Goal: Information Seeking & Learning: Learn about a topic

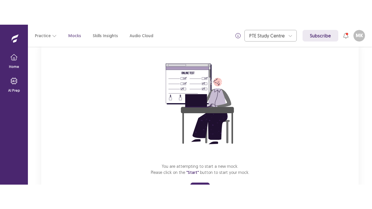
scroll to position [69, 0]
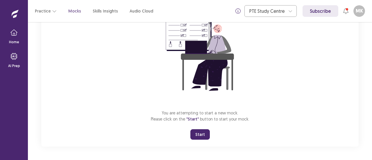
click at [194, 131] on button "Start" at bounding box center [199, 134] width 19 height 10
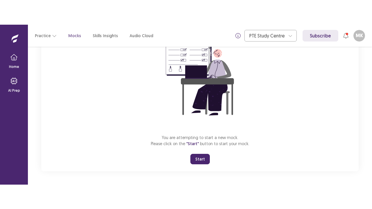
scroll to position [20, 0]
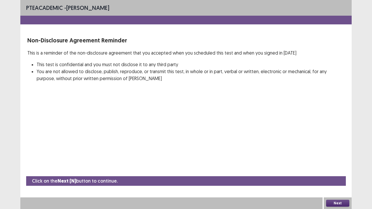
click at [327, 160] on button "Next" at bounding box center [337, 203] width 23 height 7
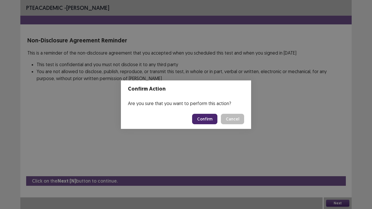
click at [194, 116] on button "Confirm" at bounding box center [204, 119] width 25 height 10
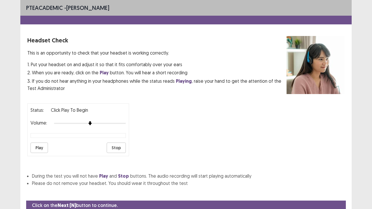
scroll to position [21, 0]
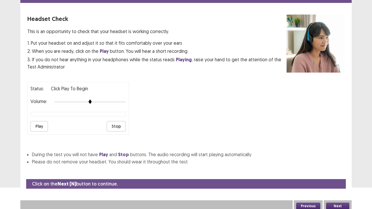
click at [40, 122] on button "Play" at bounding box center [38, 126] width 17 height 10
click at [335, 160] on button "Next" at bounding box center [337, 206] width 23 height 7
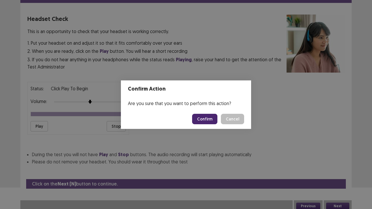
click at [212, 121] on button "Confirm" at bounding box center [204, 119] width 25 height 10
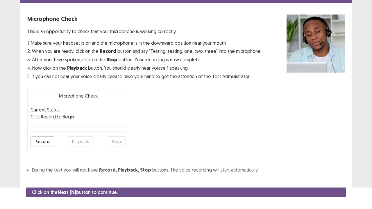
scroll to position [32, 0]
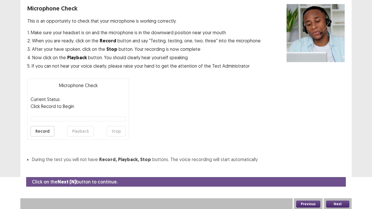
click at [38, 130] on button "Record" at bounding box center [42, 131] width 24 height 10
click at [120, 132] on button "Stop" at bounding box center [116, 131] width 19 height 10
click at [38, 129] on button "Record" at bounding box center [42, 131] width 24 height 10
click at [119, 131] on button "Stop" at bounding box center [116, 131] width 19 height 10
click at [83, 130] on button "Playback" at bounding box center [80, 131] width 27 height 10
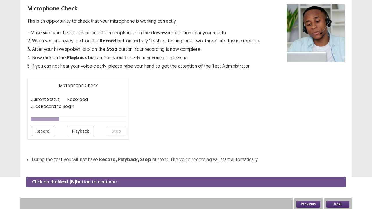
click at [47, 133] on button "Record" at bounding box center [42, 131] width 24 height 10
click at [120, 132] on button "Stop" at bounding box center [116, 131] width 19 height 10
click at [83, 129] on button "Playback" at bounding box center [80, 131] width 27 height 10
click at [45, 132] on button "Record" at bounding box center [42, 131] width 24 height 10
click at [115, 130] on button "Stop" at bounding box center [116, 131] width 19 height 10
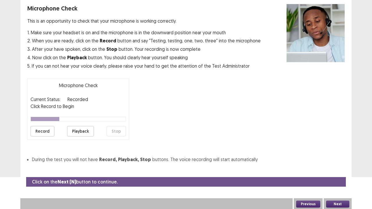
click at [42, 132] on button "Record" at bounding box center [42, 131] width 24 height 10
click at [119, 132] on button "Stop" at bounding box center [116, 131] width 19 height 10
click at [84, 133] on button "Playback" at bounding box center [80, 131] width 27 height 10
click at [49, 131] on button "Record" at bounding box center [42, 131] width 24 height 10
click at [116, 131] on button "Stop" at bounding box center [116, 131] width 19 height 10
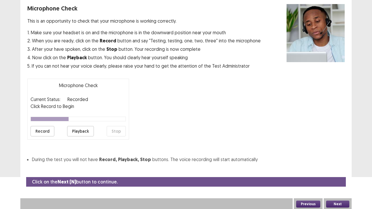
click at [79, 128] on button "Playback" at bounding box center [80, 131] width 27 height 10
click at [334, 160] on button "Next" at bounding box center [337, 204] width 23 height 7
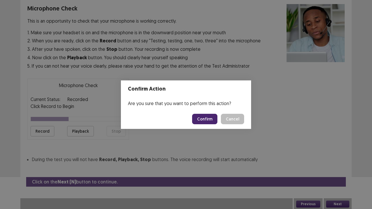
click at [207, 120] on button "Confirm" at bounding box center [204, 119] width 25 height 10
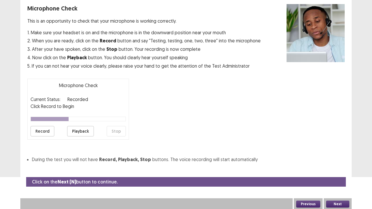
scroll to position [16, 0]
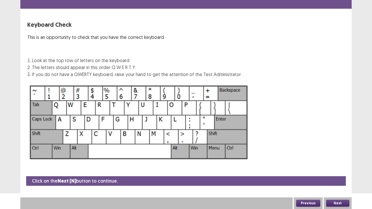
click at [338, 160] on button "Next" at bounding box center [337, 203] width 23 height 7
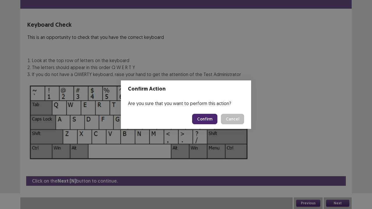
click at [208, 120] on button "Confirm" at bounding box center [204, 119] width 25 height 10
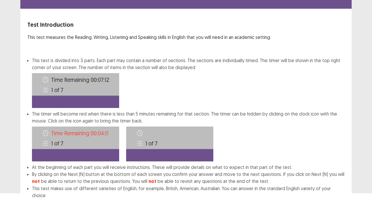
scroll to position [45, 0]
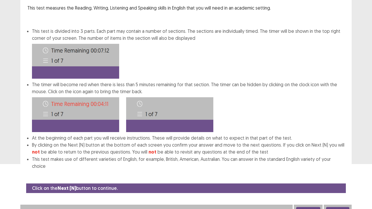
click at [339, 160] on button "Next" at bounding box center [337, 210] width 23 height 7
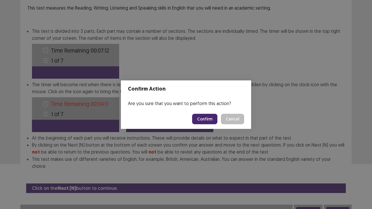
click at [201, 122] on button "Confirm" at bounding box center [204, 119] width 25 height 10
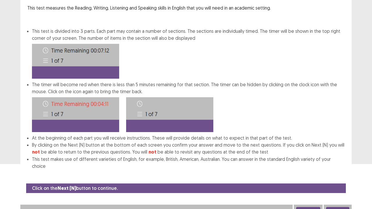
scroll to position [0, 0]
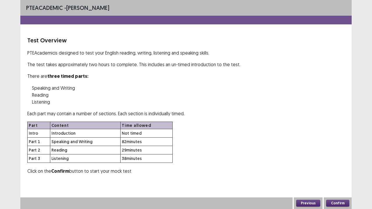
click at [340, 160] on button "Confirm" at bounding box center [337, 203] width 23 height 7
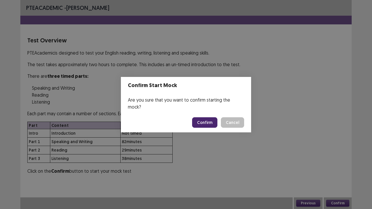
click at [205, 119] on button "Confirm" at bounding box center [204, 122] width 25 height 10
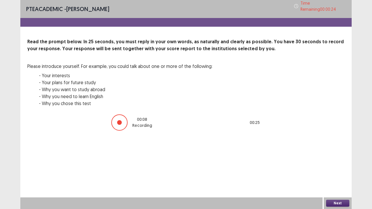
click at [331, 160] on button "Next" at bounding box center [337, 203] width 23 height 7
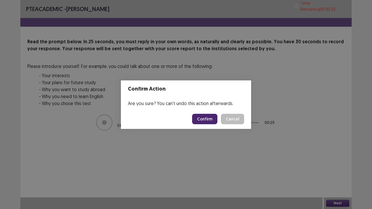
click at [204, 118] on button "Confirm" at bounding box center [204, 119] width 25 height 10
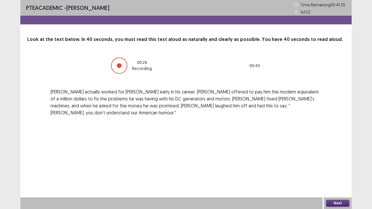
click at [335, 160] on button "Next" at bounding box center [337, 203] width 23 height 7
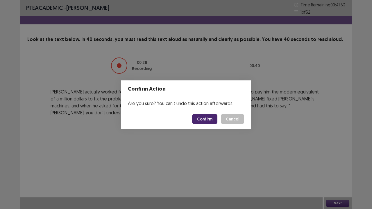
click at [209, 120] on button "Confirm" at bounding box center [204, 119] width 25 height 10
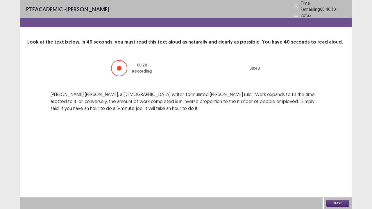
click at [336, 160] on button "Next" at bounding box center [337, 203] width 23 height 7
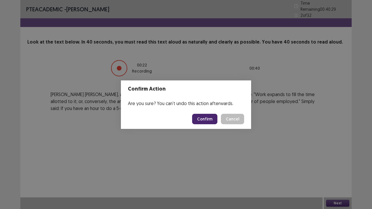
click at [210, 123] on button "Confirm" at bounding box center [204, 119] width 25 height 10
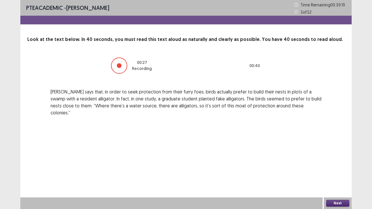
click at [332, 160] on button "Next" at bounding box center [337, 203] width 23 height 7
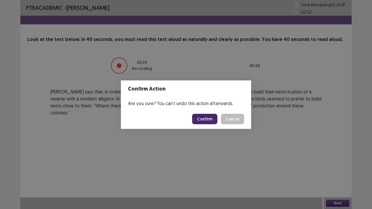
click at [211, 118] on button "Confirm" at bounding box center [204, 119] width 25 height 10
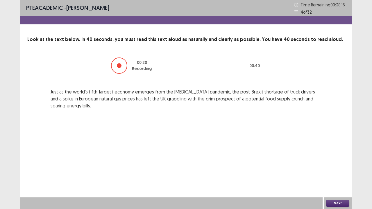
click at [330, 160] on button "Next" at bounding box center [337, 203] width 23 height 7
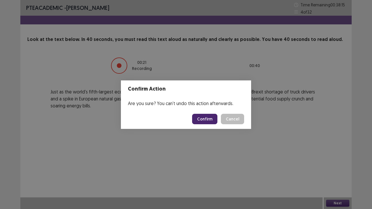
click at [213, 118] on button "Confirm" at bounding box center [204, 119] width 25 height 10
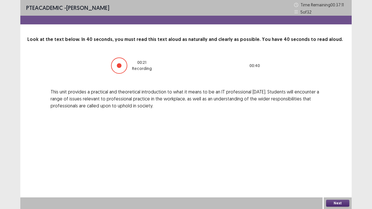
click at [329, 160] on div "Next" at bounding box center [337, 203] width 28 height 12
click at [332, 160] on button "Next" at bounding box center [337, 203] width 23 height 7
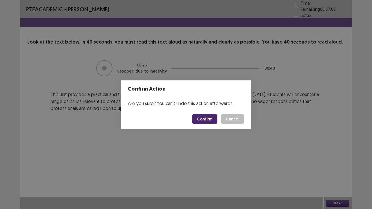
click at [201, 117] on button "Confirm" at bounding box center [204, 119] width 25 height 10
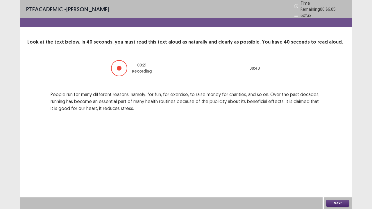
click at [340, 160] on button "Next" at bounding box center [337, 203] width 23 height 7
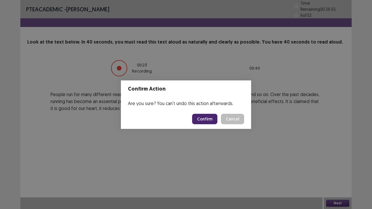
click at [202, 122] on button "Confirm" at bounding box center [204, 119] width 25 height 10
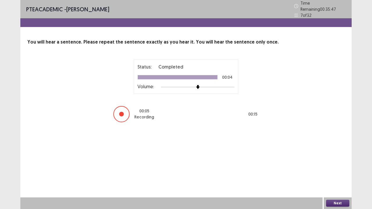
click at [330, 160] on div "Next" at bounding box center [337, 203] width 28 height 12
click at [330, 160] on button "Next" at bounding box center [337, 203] width 23 height 7
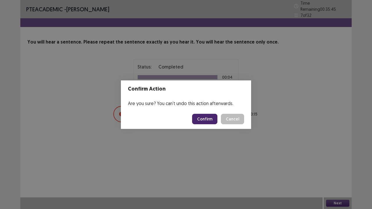
click at [208, 114] on button "Confirm" at bounding box center [204, 119] width 25 height 10
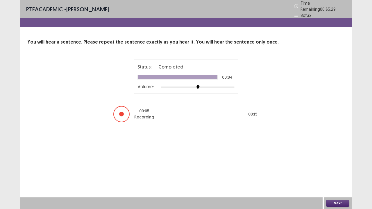
click at [325, 160] on div "Next" at bounding box center [337, 203] width 28 height 12
click at [335, 160] on button "Next" at bounding box center [337, 203] width 23 height 7
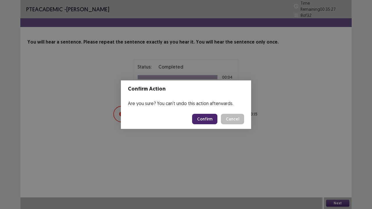
click at [208, 120] on button "Confirm" at bounding box center [204, 119] width 25 height 10
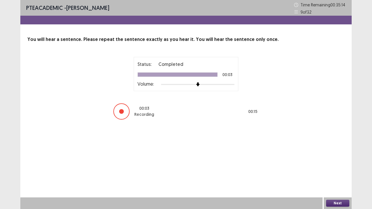
click at [337, 160] on button "Next" at bounding box center [337, 203] width 23 height 7
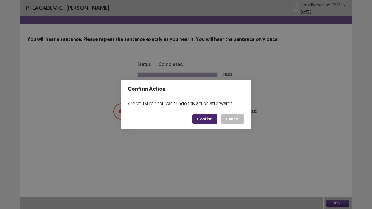
click at [204, 121] on button "Confirm" at bounding box center [204, 119] width 25 height 10
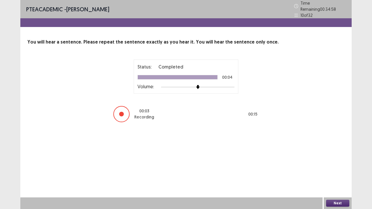
click at [335, 160] on button "Next" at bounding box center [337, 203] width 23 height 7
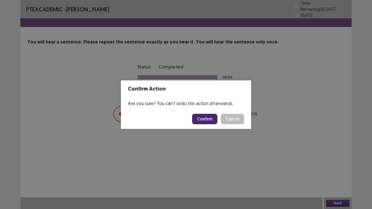
click at [201, 120] on button "Confirm" at bounding box center [204, 119] width 25 height 10
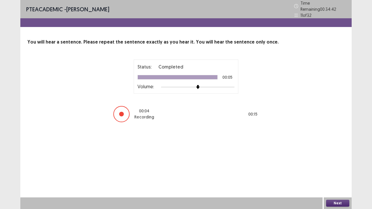
click at [337, 160] on button "Next" at bounding box center [337, 203] width 23 height 7
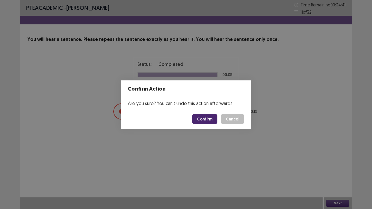
click at [208, 116] on button "Confirm" at bounding box center [204, 119] width 25 height 10
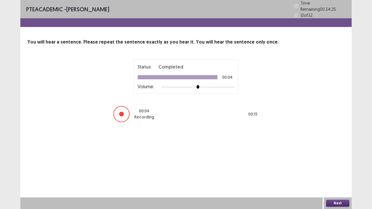
click at [331, 160] on button "Next" at bounding box center [337, 203] width 23 height 7
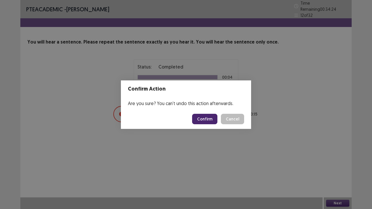
click at [208, 118] on button "Confirm" at bounding box center [204, 119] width 25 height 10
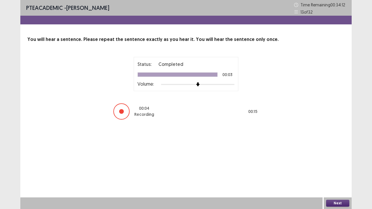
click at [344, 160] on button "Next" at bounding box center [337, 203] width 23 height 7
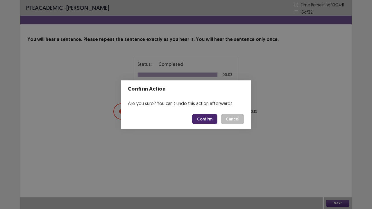
click at [208, 119] on button "Confirm" at bounding box center [204, 119] width 25 height 10
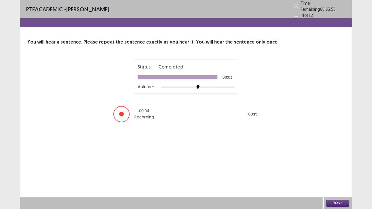
click at [343, 160] on button "Next" at bounding box center [337, 203] width 23 height 7
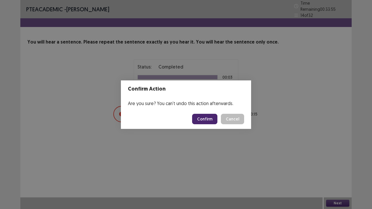
click at [207, 121] on button "Confirm" at bounding box center [204, 119] width 25 height 10
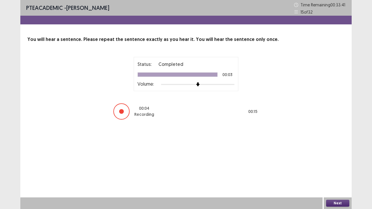
click at [335, 160] on button "Next" at bounding box center [337, 203] width 23 height 7
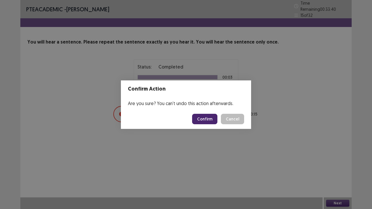
click at [205, 118] on button "Confirm" at bounding box center [204, 119] width 25 height 10
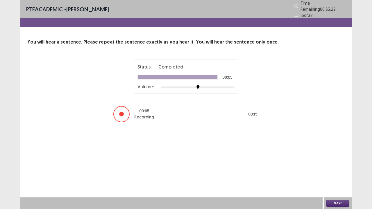
click at [340, 160] on button "Next" at bounding box center [337, 203] width 23 height 7
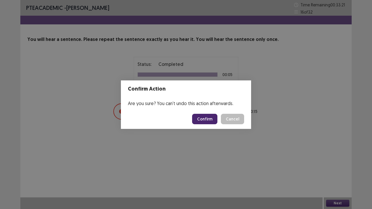
click at [210, 120] on button "Confirm" at bounding box center [204, 119] width 25 height 10
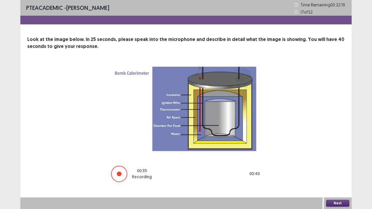
click at [338, 160] on button "Next" at bounding box center [337, 203] width 23 height 7
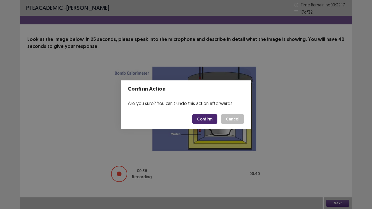
click at [209, 117] on button "Confirm" at bounding box center [204, 119] width 25 height 10
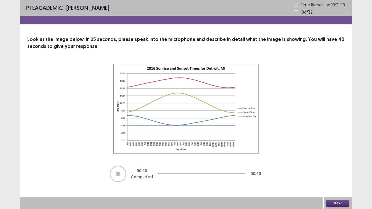
click at [337, 160] on button "Next" at bounding box center [337, 203] width 23 height 7
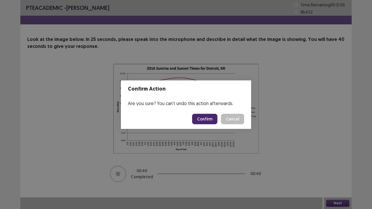
click at [210, 121] on button "Confirm" at bounding box center [204, 119] width 25 height 10
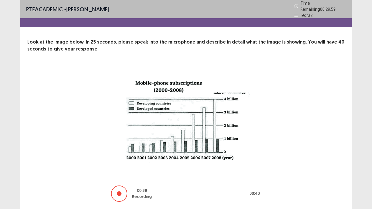
scroll to position [16, 0]
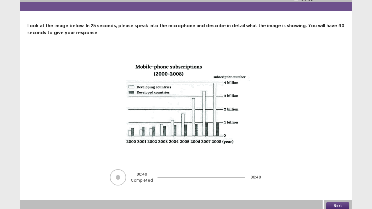
click at [334, 160] on button "Next" at bounding box center [337, 205] width 23 height 7
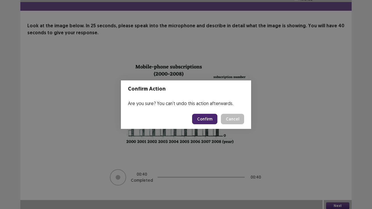
click at [214, 124] on button "Confirm" at bounding box center [204, 119] width 25 height 10
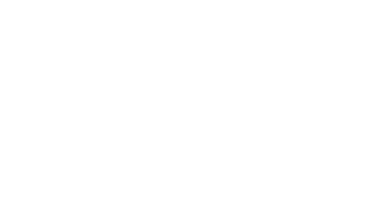
scroll to position [0, 0]
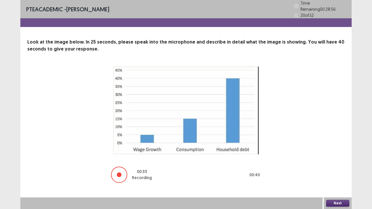
click at [332, 160] on button "Next" at bounding box center [337, 203] width 23 height 7
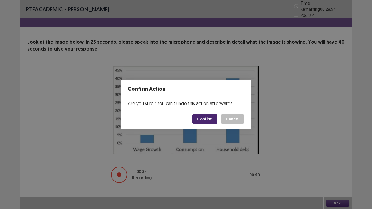
click at [203, 120] on button "Confirm" at bounding box center [204, 119] width 25 height 10
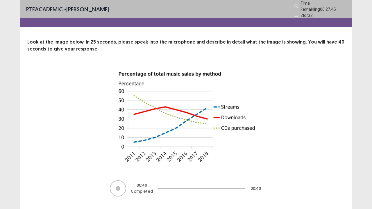
scroll to position [11, 0]
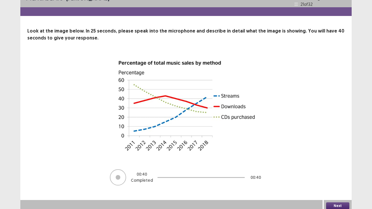
click at [340, 160] on button "Next" at bounding box center [337, 205] width 23 height 7
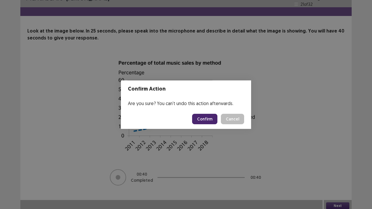
click at [201, 120] on button "Confirm" at bounding box center [204, 119] width 25 height 10
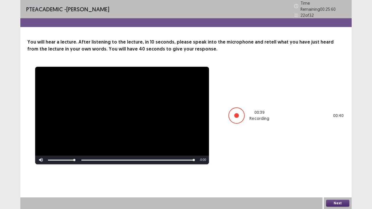
click at [335, 160] on button "Next" at bounding box center [337, 203] width 23 height 7
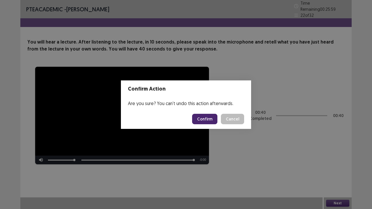
click at [201, 121] on button "Confirm" at bounding box center [204, 119] width 25 height 10
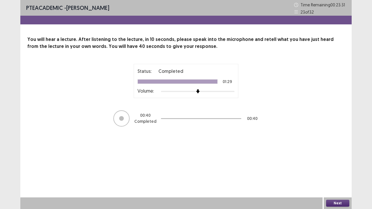
click at [349, 160] on div "Next" at bounding box center [337, 203] width 28 height 12
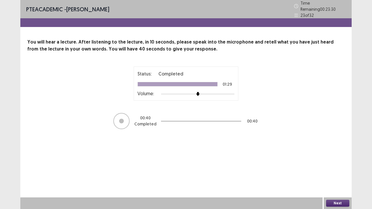
click at [338, 160] on button "Next" at bounding box center [337, 203] width 23 height 7
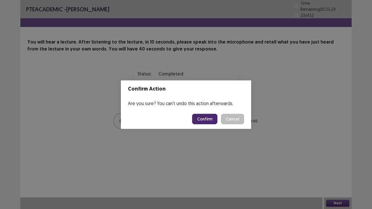
click at [211, 122] on button "Confirm" at bounding box center [204, 119] width 25 height 10
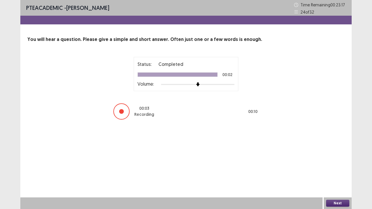
click at [330, 160] on button "Next" at bounding box center [337, 203] width 23 height 7
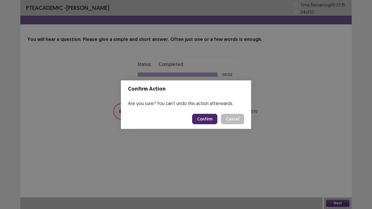
click at [208, 118] on button "Confirm" at bounding box center [204, 119] width 25 height 10
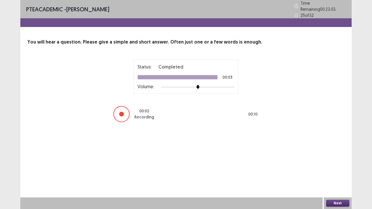
click at [341, 160] on button "Next" at bounding box center [337, 203] width 23 height 7
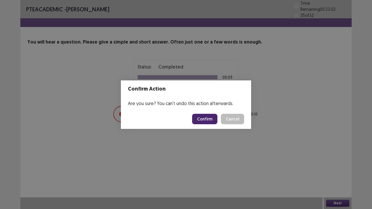
click at [213, 116] on button "Confirm" at bounding box center [204, 119] width 25 height 10
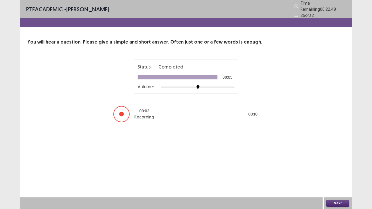
click at [334, 160] on button "Next" at bounding box center [337, 203] width 23 height 7
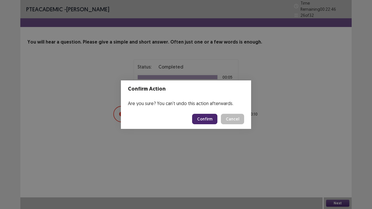
click at [210, 118] on button "Confirm" at bounding box center [204, 119] width 25 height 10
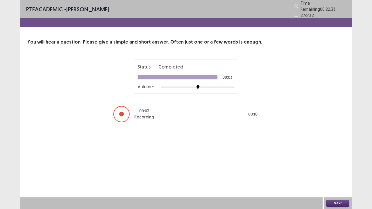
click at [336, 160] on button "Next" at bounding box center [337, 203] width 23 height 7
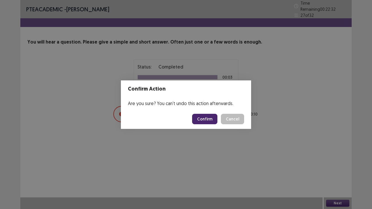
click at [213, 120] on button "Confirm" at bounding box center [204, 119] width 25 height 10
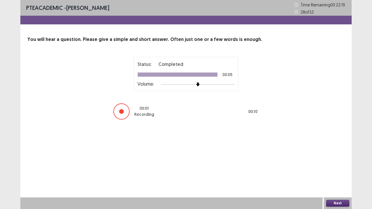
click at [334, 160] on button "Next" at bounding box center [337, 203] width 23 height 7
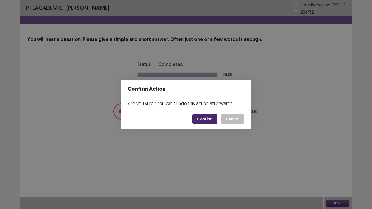
click at [205, 116] on button "Confirm" at bounding box center [204, 119] width 25 height 10
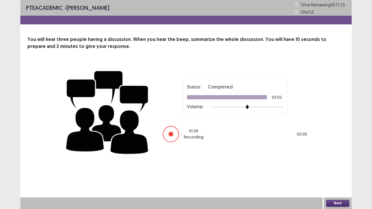
click at [205, 116] on div "Status: Completed 03:02 Volume: 01 : 36 Recording 02 : 00" at bounding box center [235, 111] width 145 height 63
click at [334, 160] on button "Next" at bounding box center [337, 203] width 23 height 7
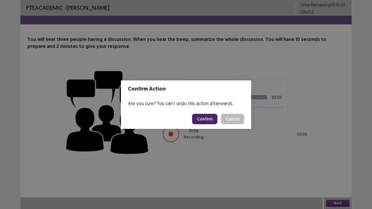
click at [212, 120] on button "Confirm" at bounding box center [204, 119] width 25 height 10
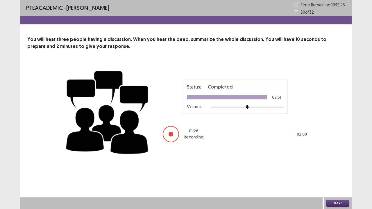
click at [212, 120] on div "Status: Completed 02:51 Volume: 01 : 26 Recording 02 : 00" at bounding box center [235, 111] width 145 height 63
click at [329, 160] on button "Next" at bounding box center [337, 203] width 23 height 7
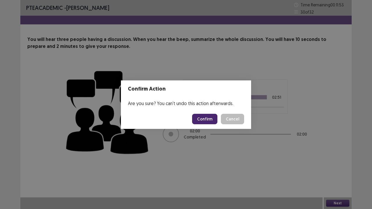
click at [205, 120] on button "Confirm" at bounding box center [204, 119] width 25 height 10
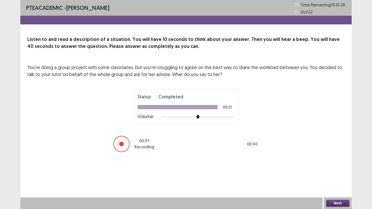
click at [335, 160] on button "Next" at bounding box center [337, 203] width 23 height 7
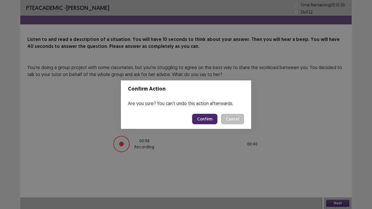
click at [204, 120] on button "Confirm" at bounding box center [204, 119] width 25 height 10
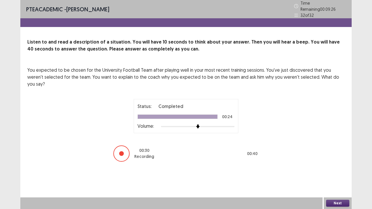
click at [336, 160] on button "Next" at bounding box center [337, 203] width 23 height 7
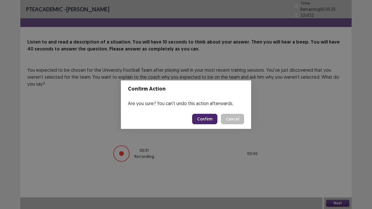
click at [211, 125] on footer "Confirm Cancel" at bounding box center [186, 119] width 130 height 20
click at [210, 122] on button "Confirm" at bounding box center [204, 119] width 25 height 10
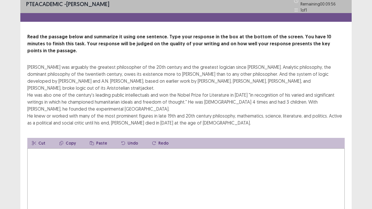
scroll to position [5, 0]
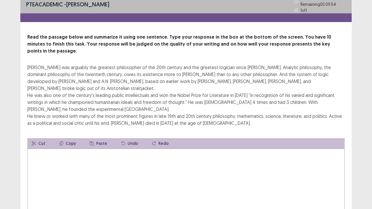
click at [122, 149] on textarea at bounding box center [185, 181] width 317 height 64
click at [73, 149] on textarea at bounding box center [185, 181] width 317 height 64
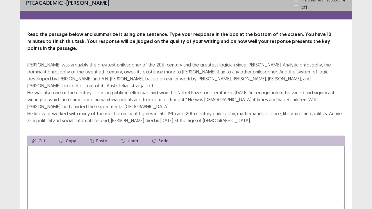
click at [66, 146] on textarea at bounding box center [185, 178] width 317 height 64
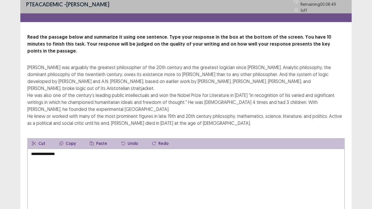
click at [49, 149] on textarea "**********" at bounding box center [185, 181] width 317 height 64
click at [60, 149] on textarea "**********" at bounding box center [185, 181] width 317 height 64
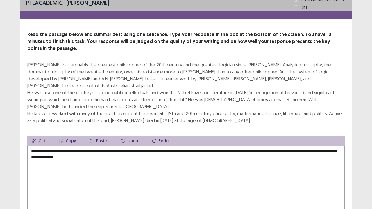
click at [56, 146] on textarea "**********" at bounding box center [185, 178] width 317 height 64
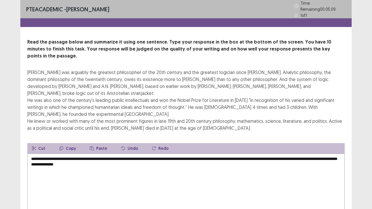
click at [128, 154] on textarea "**********" at bounding box center [185, 186] width 317 height 64
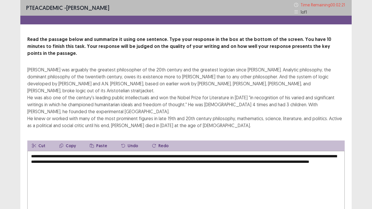
click at [220, 151] on textarea "**********" at bounding box center [185, 183] width 317 height 64
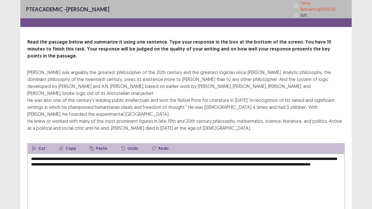
click at [322, 154] on textarea "**********" at bounding box center [185, 186] width 317 height 64
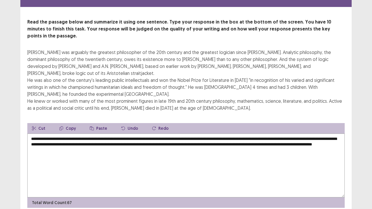
scroll to position [28, 0]
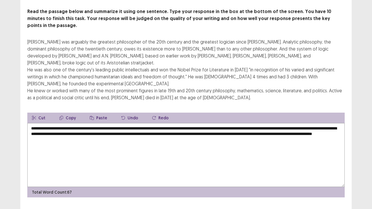
type textarea "**********"
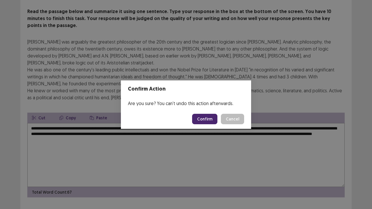
click at [202, 120] on button "Confirm" at bounding box center [204, 119] width 25 height 10
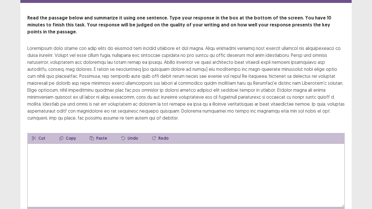
scroll to position [24, 0]
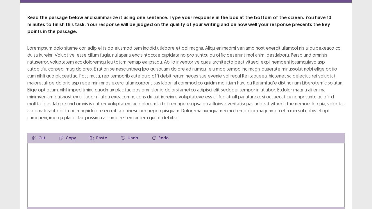
click at [78, 148] on textarea at bounding box center [185, 175] width 317 height 64
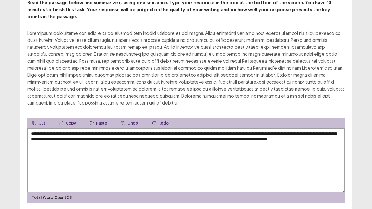
scroll to position [42, 0]
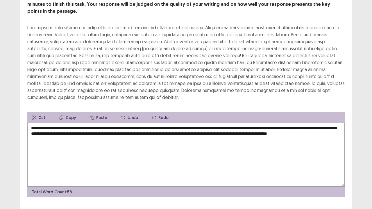
click at [163, 123] on textarea "**********" at bounding box center [185, 155] width 317 height 64
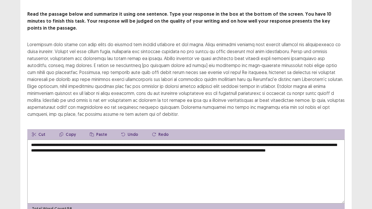
scroll to position [26, 0]
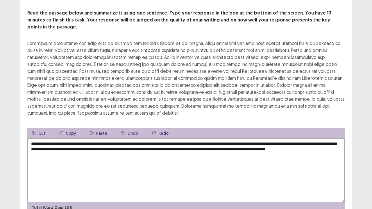
click at [327, 143] on textarea "**********" at bounding box center [185, 170] width 317 height 64
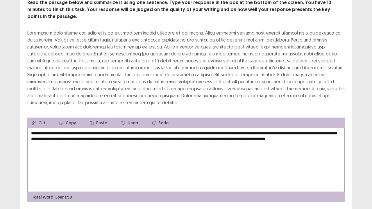
scroll to position [49, 0]
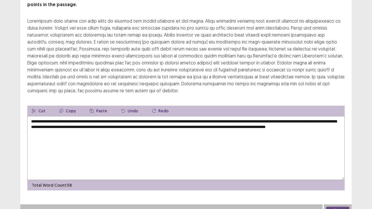
type textarea "**********"
click at [338, 160] on button "Next" at bounding box center [337, 210] width 23 height 7
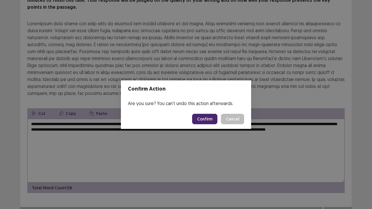
click at [210, 121] on button "Confirm" at bounding box center [204, 119] width 25 height 10
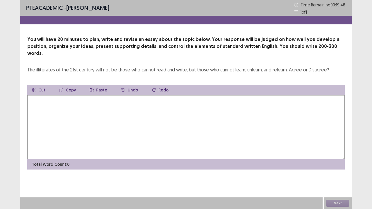
click at [100, 101] on textarea at bounding box center [185, 127] width 317 height 64
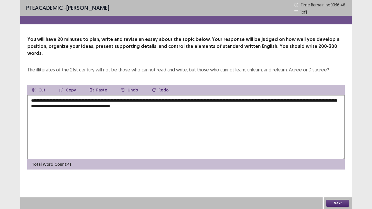
click at [196, 99] on textarea "**********" at bounding box center [185, 127] width 317 height 64
click at [209, 99] on textarea "**********" at bounding box center [185, 127] width 317 height 64
click at [247, 99] on textarea "**********" at bounding box center [185, 127] width 317 height 64
click at [244, 99] on textarea "**********" at bounding box center [185, 127] width 317 height 64
click at [251, 100] on textarea "**********" at bounding box center [185, 127] width 317 height 64
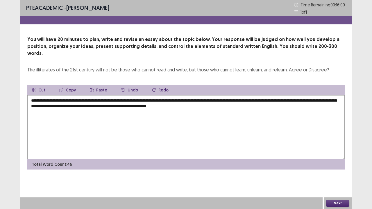
click at [250, 100] on textarea "**********" at bounding box center [185, 127] width 317 height 64
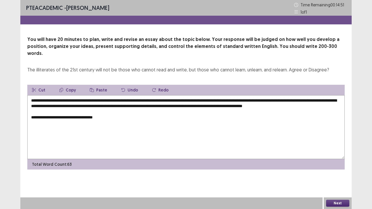
drag, startPoint x: 159, startPoint y: 99, endPoint x: 211, endPoint y: 98, distance: 51.7
click at [211, 98] on textarea "**********" at bounding box center [185, 127] width 317 height 64
click at [69, 85] on button "Copy" at bounding box center [68, 90] width 26 height 10
click at [107, 118] on textarea "**********" at bounding box center [185, 127] width 317 height 64
click at [102, 86] on button "Paste" at bounding box center [98, 90] width 27 height 10
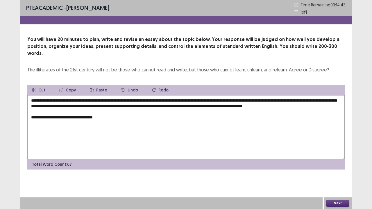
click at [105, 116] on textarea "**********" at bounding box center [185, 127] width 317 height 64
click at [165, 115] on textarea "**********" at bounding box center [185, 127] width 317 height 64
click at [296, 116] on textarea "**********" at bounding box center [185, 127] width 317 height 64
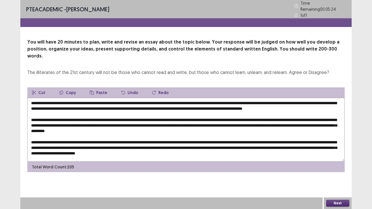
click at [216, 149] on textarea at bounding box center [185, 130] width 317 height 64
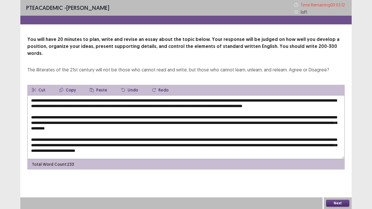
type textarea "**********"
click at [330, 160] on button "Next" at bounding box center [337, 203] width 23 height 7
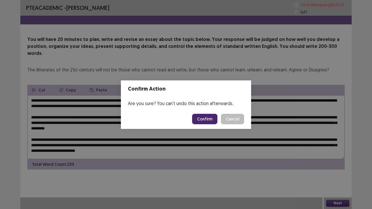
click at [209, 117] on button "Confirm" at bounding box center [204, 119] width 25 height 10
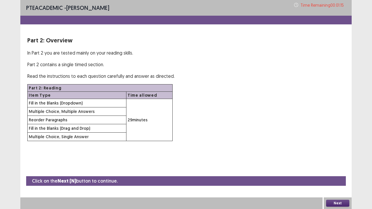
click at [334, 160] on button "Next" at bounding box center [337, 203] width 23 height 7
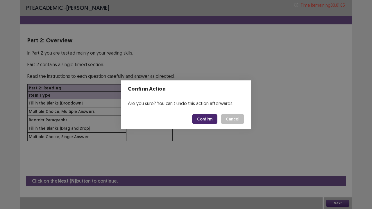
click at [212, 121] on button "Confirm" at bounding box center [204, 119] width 25 height 10
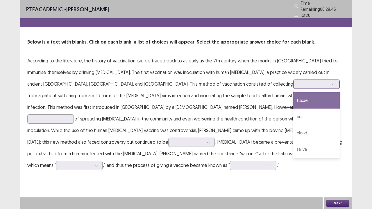
click at [331, 82] on icon at bounding box center [333, 84] width 4 height 4
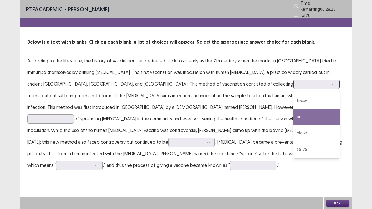
click at [293, 114] on div "pus" at bounding box center [316, 117] width 46 height 16
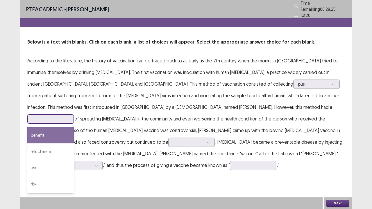
click at [72, 115] on div at bounding box center [67, 119] width 9 height 9
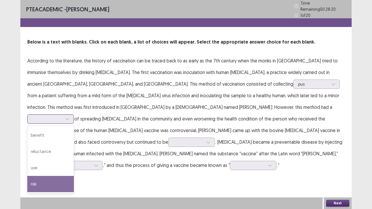
click at [74, 160] on div "risk" at bounding box center [50, 184] width 46 height 16
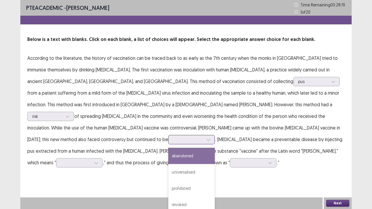
click at [209, 138] on icon at bounding box center [208, 140] width 4 height 4
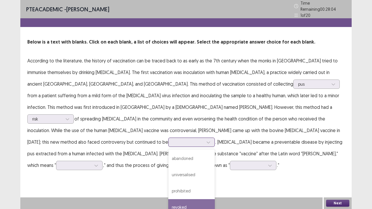
click at [190, 160] on div "revoked" at bounding box center [191, 207] width 46 height 16
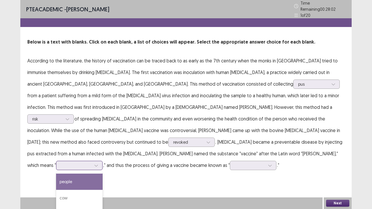
click at [92, 160] on div at bounding box center [96, 165] width 9 height 9
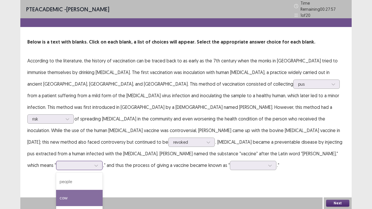
click at [56, 160] on div "cow" at bounding box center [79, 198] width 46 height 16
click at [94, 160] on icon at bounding box center [96, 165] width 4 height 4
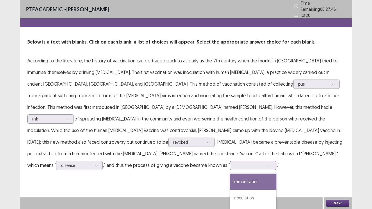
click at [265, 160] on div at bounding box center [269, 165] width 9 height 9
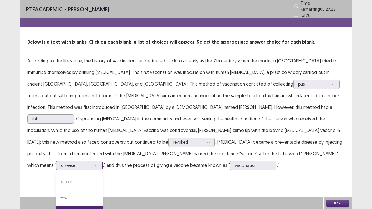
click at [94, 160] on icon at bounding box center [96, 165] width 4 height 4
click at [340, 160] on div "PTE academic - Mallika karki Time Remaining 00 : 27 : 00 1 of 20 Below is a tex…" at bounding box center [185, 104] width 331 height 209
click at [341, 160] on button "Next" at bounding box center [337, 203] width 23 height 7
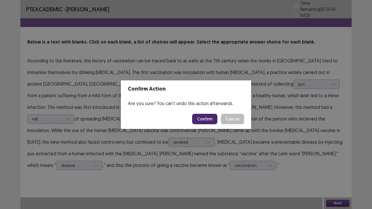
click at [199, 118] on button "Confirm" at bounding box center [204, 119] width 25 height 10
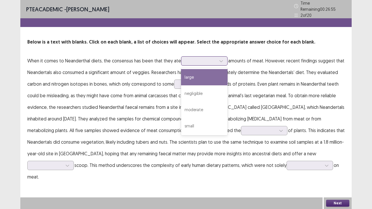
click at [221, 57] on div at bounding box center [221, 61] width 9 height 9
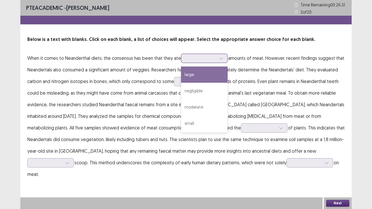
click at [219, 70] on div "large" at bounding box center [204, 74] width 46 height 16
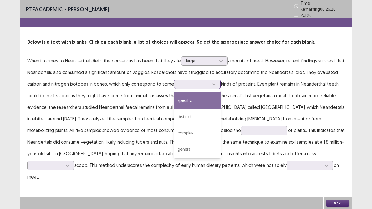
click at [218, 81] on div at bounding box center [214, 84] width 9 height 9
click at [208, 104] on div "specific" at bounding box center [197, 100] width 46 height 16
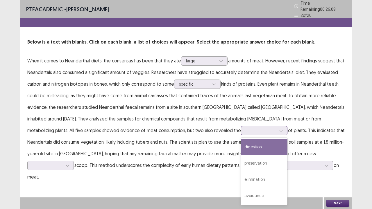
click at [276, 130] on div at bounding box center [280, 130] width 9 height 9
click at [241, 145] on div "digestion" at bounding box center [264, 147] width 46 height 16
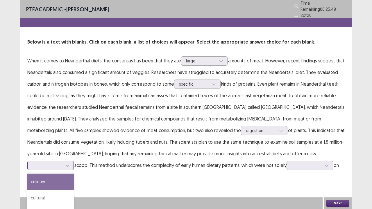
click at [69, 160] on icon at bounding box center [67, 165] width 4 height 4
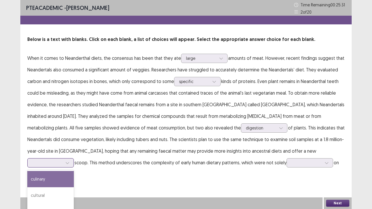
click at [74, 160] on div "culinary" at bounding box center [50, 179] width 46 height 16
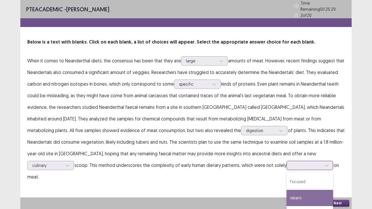
scroll to position [28, 0]
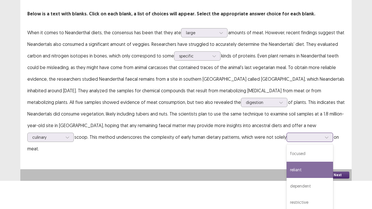
click at [286, 142] on div "4 results available. Use Up and Down to choose options, press Enter to select t…" at bounding box center [309, 137] width 46 height 9
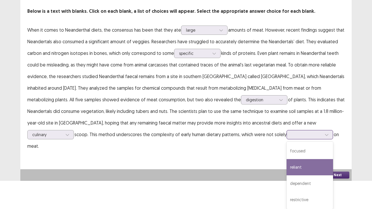
click at [286, 160] on div "reliant" at bounding box center [309, 167] width 46 height 16
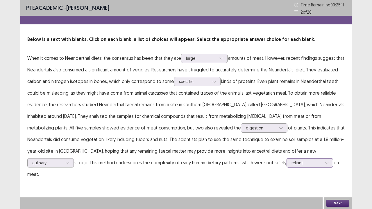
scroll to position [0, 0]
click at [332, 160] on button "Next" at bounding box center [337, 203] width 23 height 7
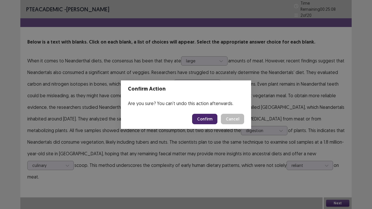
click at [206, 113] on footer "Confirm Cancel" at bounding box center [186, 119] width 130 height 20
click at [206, 118] on button "Confirm" at bounding box center [204, 119] width 25 height 10
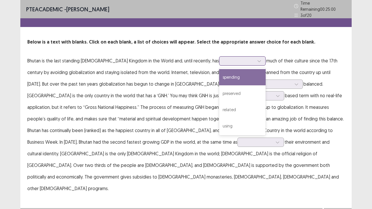
click at [255, 60] on div at bounding box center [259, 61] width 9 height 9
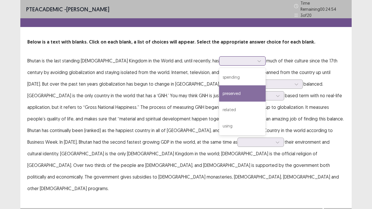
click at [228, 92] on div "preserved" at bounding box center [242, 93] width 46 height 16
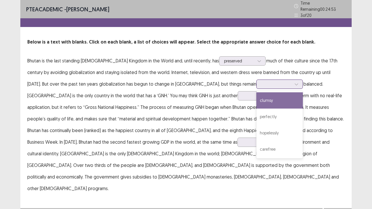
click at [292, 81] on div at bounding box center [296, 84] width 9 height 9
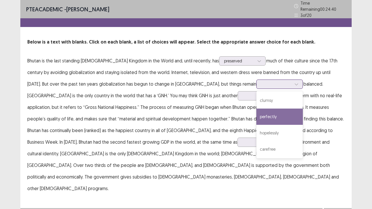
click at [256, 118] on div "perfectly" at bounding box center [279, 117] width 46 height 16
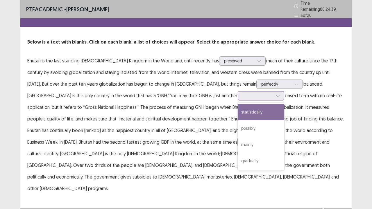
click at [275, 94] on icon at bounding box center [277, 96] width 4 height 4
click at [237, 111] on div "statistically" at bounding box center [260, 112] width 46 height 16
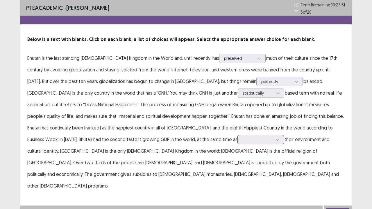
click at [273, 138] on div at bounding box center [277, 139] width 9 height 9
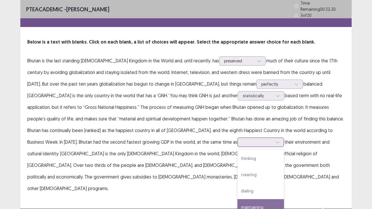
click at [237, 160] on div "maintaining" at bounding box center [260, 207] width 46 height 16
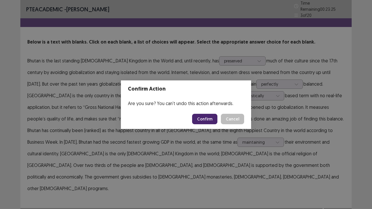
click at [208, 118] on button "Confirm" at bounding box center [204, 119] width 25 height 10
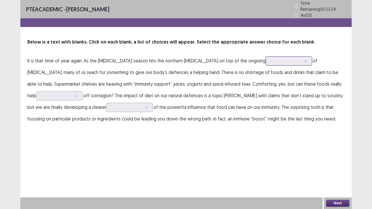
click at [301, 59] on div at bounding box center [305, 61] width 9 height 9
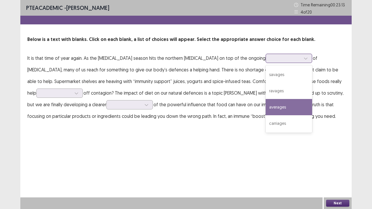
click at [276, 105] on div "averages" at bounding box center [288, 107] width 46 height 16
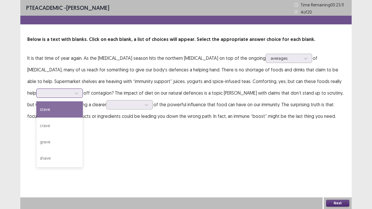
click at [81, 89] on div at bounding box center [76, 93] width 9 height 9
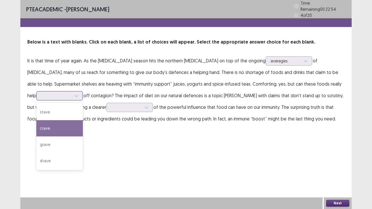
click at [83, 120] on div "crave" at bounding box center [59, 128] width 46 height 16
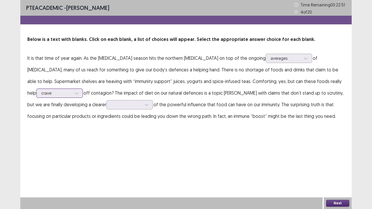
click at [71, 89] on div "crave" at bounding box center [56, 93] width 30 height 9
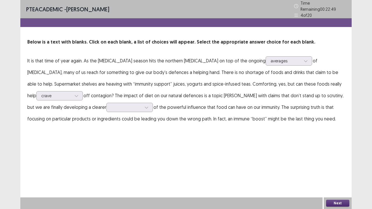
click at [175, 129] on div "PTE academic - Mallika karki Time Remaining 00 : 22 : 49 4 of 20 Below is a tex…" at bounding box center [185, 68] width 331 height 136
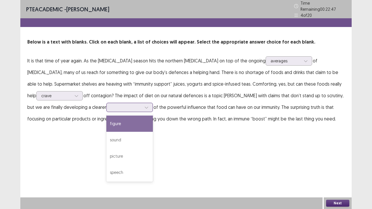
click at [142, 106] on div at bounding box center [146, 107] width 9 height 9
click at [106, 120] on div "figure" at bounding box center [129, 124] width 46 height 16
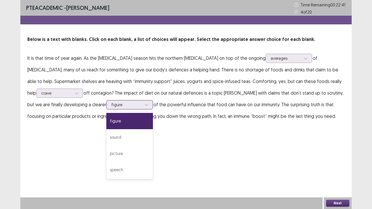
click at [142, 105] on div at bounding box center [146, 104] width 9 height 9
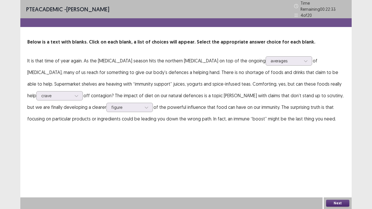
click at [220, 159] on div "PTE academic - Mallika karki Time Remaining 00 : 22 : 33 4 of 20 Below is a tex…" at bounding box center [185, 104] width 331 height 209
click at [335, 160] on button "Next" at bounding box center [337, 203] width 23 height 7
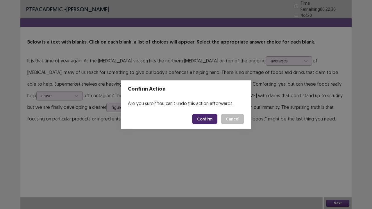
click at [203, 118] on button "Confirm" at bounding box center [204, 119] width 25 height 10
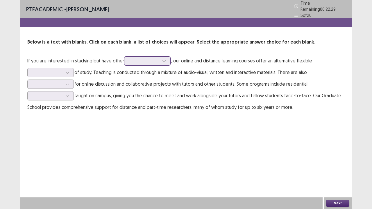
click at [163, 59] on icon at bounding box center [164, 61] width 4 height 4
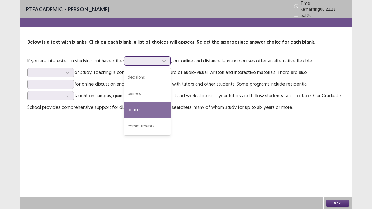
click at [164, 111] on div "options" at bounding box center [147, 110] width 46 height 16
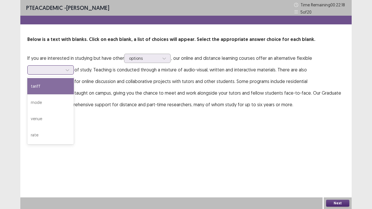
click at [68, 71] on icon at bounding box center [67, 70] width 4 height 4
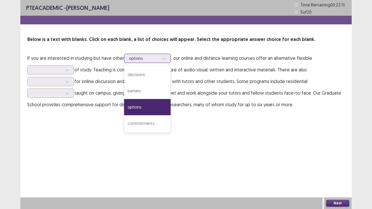
click at [158, 60] on div at bounding box center [144, 58] width 30 height 6
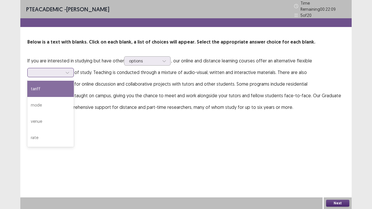
click at [65, 71] on icon at bounding box center [67, 73] width 4 height 4
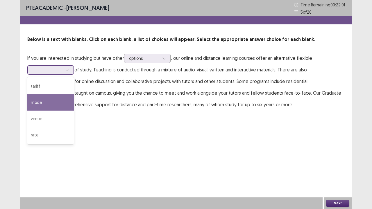
click at [59, 103] on div "mode" at bounding box center [50, 102] width 46 height 16
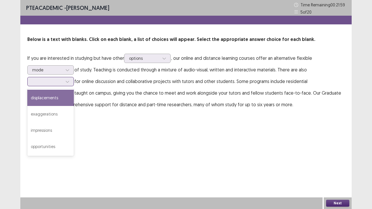
click at [72, 84] on div at bounding box center [50, 81] width 46 height 9
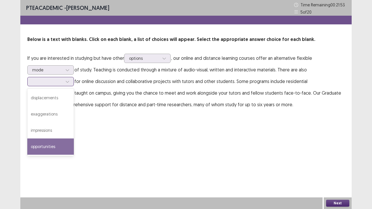
click at [68, 142] on div "opportunities" at bounding box center [50, 146] width 46 height 16
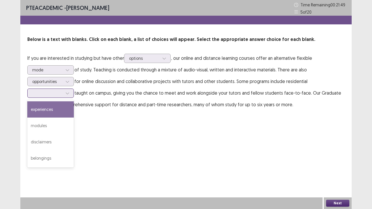
click at [67, 93] on icon at bounding box center [67, 93] width 4 height 4
click at [63, 111] on div "experiences" at bounding box center [50, 109] width 46 height 16
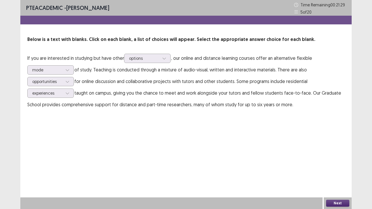
click at [331, 160] on button "Next" at bounding box center [337, 203] width 23 height 7
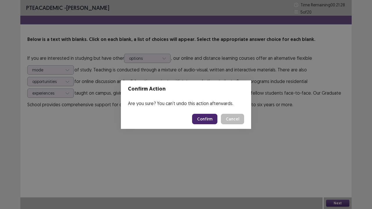
click at [203, 117] on button "Confirm" at bounding box center [204, 119] width 25 height 10
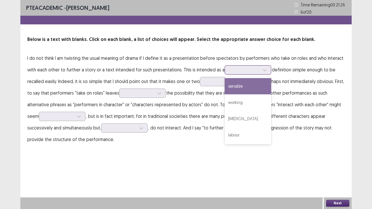
click at [267, 70] on div at bounding box center [247, 69] width 46 height 9
click at [250, 91] on div "sensible" at bounding box center [247, 86] width 46 height 16
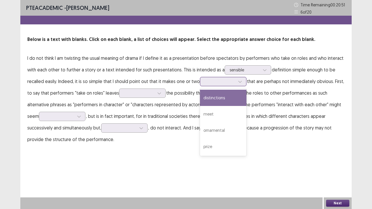
click at [241, 80] on icon at bounding box center [240, 82] width 4 height 4
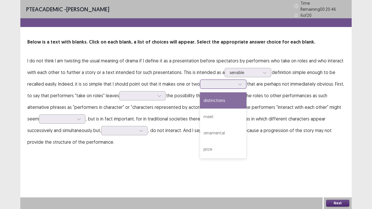
click at [232, 96] on div "distinctions" at bounding box center [223, 100] width 46 height 16
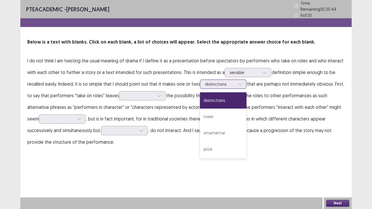
click at [241, 82] on icon at bounding box center [240, 84] width 4 height 4
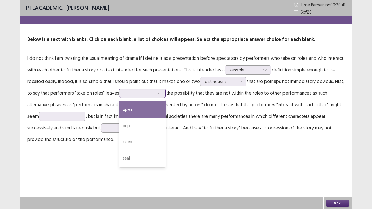
click at [156, 92] on div at bounding box center [159, 93] width 9 height 9
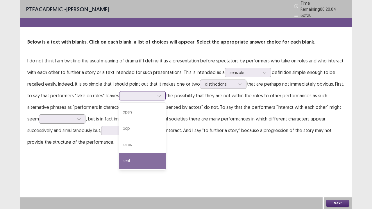
click at [135, 159] on div "seal" at bounding box center [142, 161] width 46 height 16
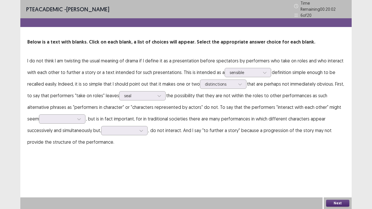
click at [86, 117] on p "I do not think I am twisting the usual meaning of drama if I define it as a pre…" at bounding box center [185, 101] width 317 height 93
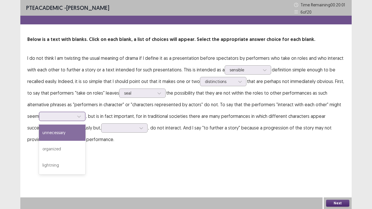
click at [83, 116] on div at bounding box center [79, 116] width 9 height 9
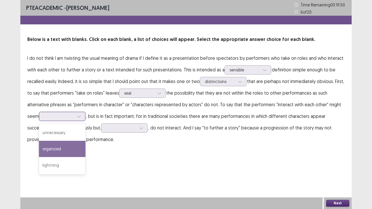
click at [78, 147] on div "organized" at bounding box center [62, 149] width 46 height 16
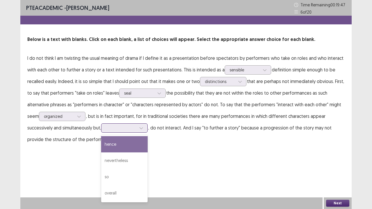
click at [143, 126] on icon at bounding box center [141, 128] width 4 height 4
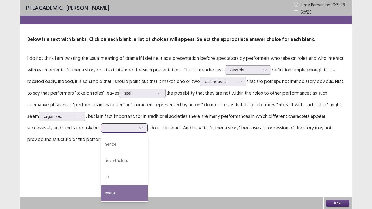
click at [122, 160] on div "overall" at bounding box center [124, 193] width 46 height 16
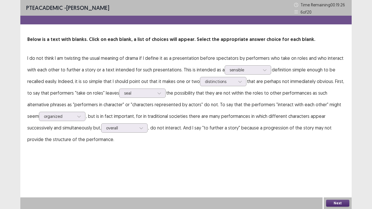
click at [341, 160] on button "Next" at bounding box center [337, 203] width 23 height 7
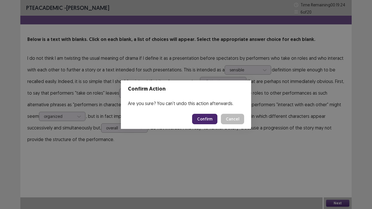
click at [208, 120] on button "Confirm" at bounding box center [204, 119] width 25 height 10
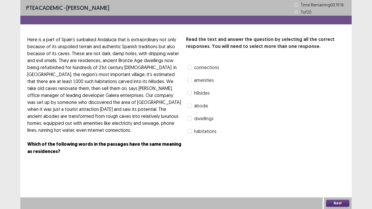
click at [193, 120] on label "dwellings" at bounding box center [200, 118] width 26 height 7
click at [192, 132] on label "habitations" at bounding box center [201, 131] width 29 height 7
click at [340, 160] on button "Next" at bounding box center [337, 203] width 23 height 7
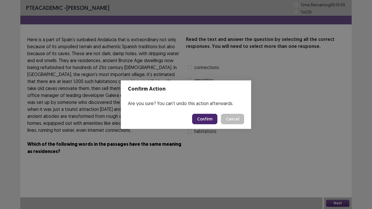
click at [203, 120] on button "Confirm" at bounding box center [204, 119] width 25 height 10
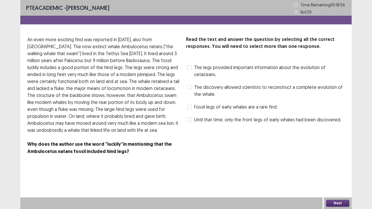
click at [199, 106] on span "Fossil legs of early whales are a rare find." at bounding box center [235, 106] width 83 height 7
click at [343, 160] on button "Next" at bounding box center [337, 203] width 23 height 7
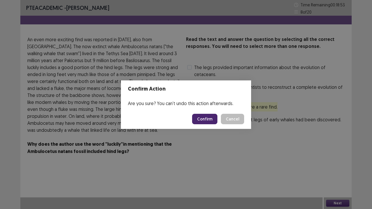
click at [206, 116] on button "Confirm" at bounding box center [204, 119] width 25 height 10
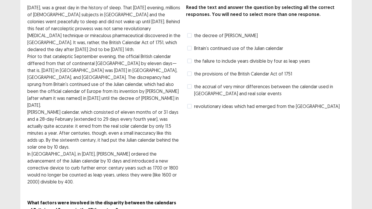
scroll to position [32, 0]
click at [204, 38] on span "the decree of Pope Gregory XIII" at bounding box center [226, 35] width 64 height 7
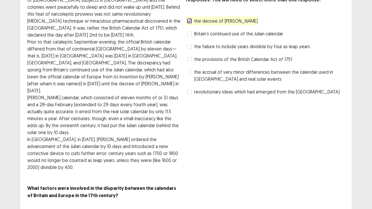
scroll to position [48, 0]
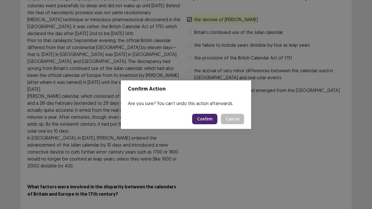
click at [206, 117] on button "Confirm" at bounding box center [204, 119] width 25 height 10
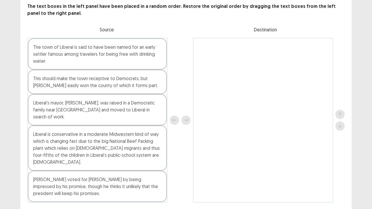
scroll to position [26, 0]
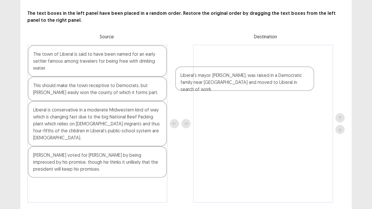
drag, startPoint x: 77, startPoint y: 121, endPoint x: 227, endPoint y: 86, distance: 153.6
click at [227, 86] on div "The town of Liberal is said to have been named for an early settler famous amon…" at bounding box center [185, 124] width 317 height 158
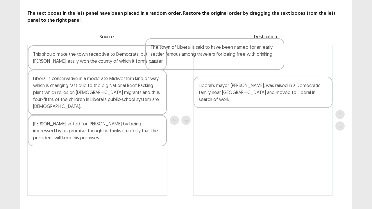
drag, startPoint x: 139, startPoint y: 66, endPoint x: 266, endPoint y: 63, distance: 126.6
click at [266, 63] on div "The town of Liberal is said to have been named for an early settler famous amon…" at bounding box center [185, 120] width 317 height 151
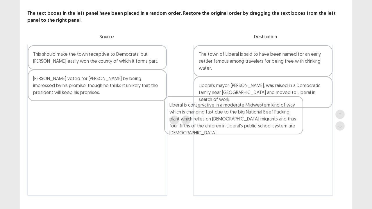
drag, startPoint x: 123, startPoint y: 90, endPoint x: 272, endPoint y: 116, distance: 150.9
click at [272, 116] on div "This should make the town receptive to Democrats, but Mr. Trump easily won the …" at bounding box center [185, 120] width 317 height 151
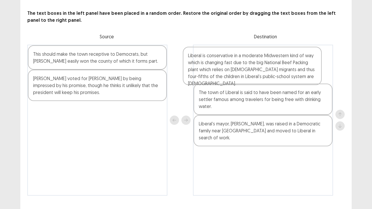
drag, startPoint x: 233, startPoint y: 126, endPoint x: 222, endPoint y: 71, distance: 56.0
click at [222, 71] on div "The town of Liberal is said to have been named for an early settler famous amon…" at bounding box center [263, 120] width 140 height 151
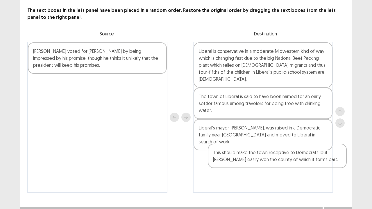
drag, startPoint x: 118, startPoint y: 64, endPoint x: 305, endPoint y: 165, distance: 212.3
click at [305, 160] on div "This should make the town receptive to Democrats, but Mr. Trump easily won the …" at bounding box center [185, 117] width 317 height 151
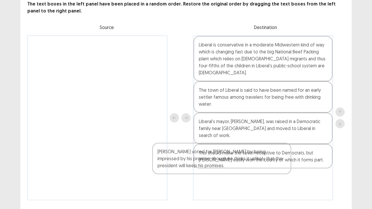
drag, startPoint x: 98, startPoint y: 57, endPoint x: 222, endPoint y: 160, distance: 161.6
click at [222, 160] on div "Mr. Denoyer voted for Mr. Trump by being impressed by his promise, though he th…" at bounding box center [185, 117] width 317 height 165
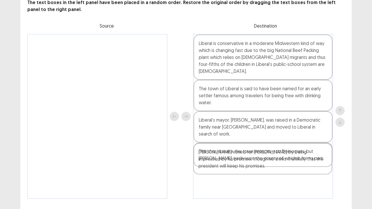
scroll to position [38, 0]
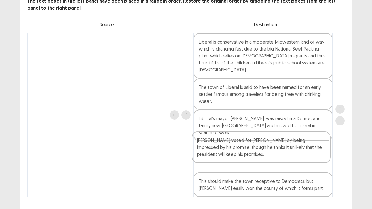
drag, startPoint x: 230, startPoint y: 173, endPoint x: 228, endPoint y: 148, distance: 25.0
click at [228, 148] on div "Liberal is conservative in a moderate Midwestern kind of way which is changing …" at bounding box center [263, 115] width 140 height 165
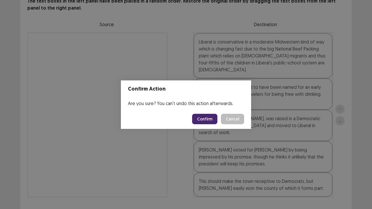
click at [206, 120] on button "Confirm" at bounding box center [204, 119] width 25 height 10
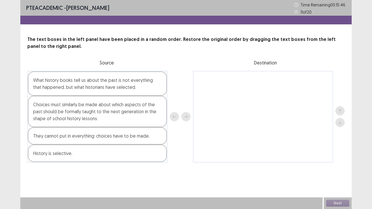
click at [67, 153] on div "History is selective." at bounding box center [97, 153] width 139 height 17
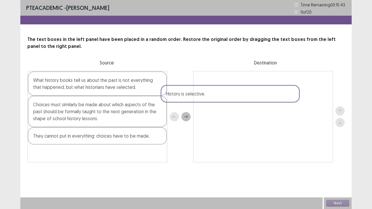
drag, startPoint x: 98, startPoint y: 156, endPoint x: 233, endPoint y: 95, distance: 148.4
click at [233, 95] on div "What history books tell us about the past is not everything that happened, but …" at bounding box center [185, 117] width 317 height 92
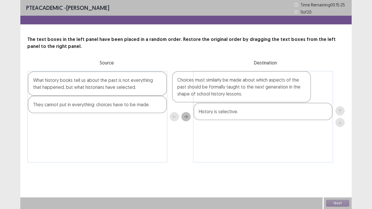
drag, startPoint x: 76, startPoint y: 112, endPoint x: 236, endPoint y: 83, distance: 163.2
click at [236, 83] on div "What history books tell us about the past is not everything that happened, but …" at bounding box center [185, 117] width 317 height 92
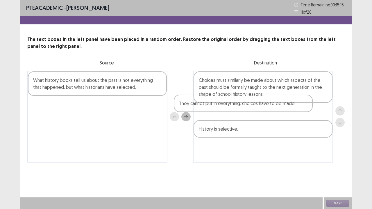
drag, startPoint x: 134, startPoint y: 106, endPoint x: 298, endPoint y: 107, distance: 164.3
click at [298, 107] on div "What history books tell us about the past is not everything that happened, but …" at bounding box center [185, 117] width 317 height 92
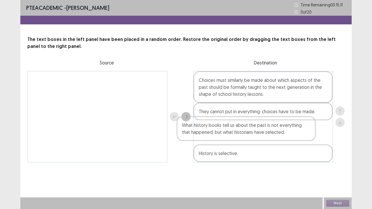
drag, startPoint x: 124, startPoint y: 84, endPoint x: 277, endPoint y: 136, distance: 161.6
click at [277, 136] on div "What history books tell us about the past is not everything that happened, but …" at bounding box center [185, 117] width 317 height 92
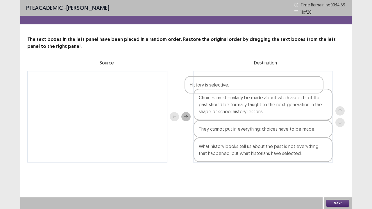
drag, startPoint x: 267, startPoint y: 158, endPoint x: 262, endPoint y: 86, distance: 72.2
click at [262, 86] on div "Choices must similarly be made about which aspects of the past should be formal…" at bounding box center [263, 117] width 140 height 92
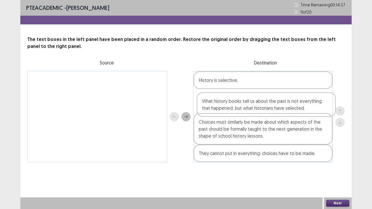
drag, startPoint x: 233, startPoint y: 156, endPoint x: 236, endPoint y: 103, distance: 52.3
click at [236, 103] on div "History is selective. Choices must similarly be made about which aspects of the…" at bounding box center [263, 117] width 140 height 92
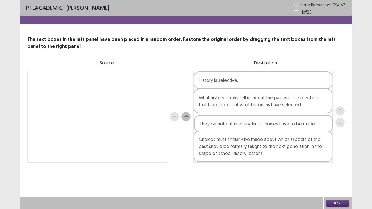
drag, startPoint x: 224, startPoint y: 156, endPoint x: 225, endPoint y: 123, distance: 33.1
click at [225, 123] on div "History is selective. What history books tell us about the past is not everythi…" at bounding box center [263, 117] width 140 height 92
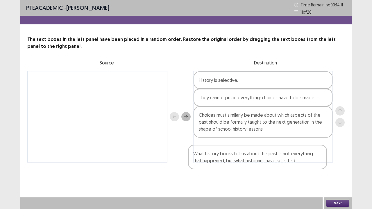
drag, startPoint x: 269, startPoint y: 104, endPoint x: 268, endPoint y: 154, distance: 50.2
click at [268, 154] on div "History is selective. What history books tell us about the past is not everythi…" at bounding box center [263, 117] width 140 height 92
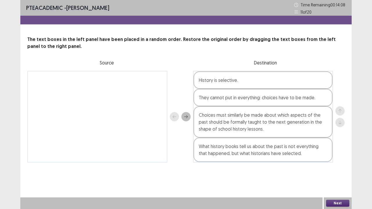
click at [333, 160] on button "Next" at bounding box center [337, 203] width 23 height 7
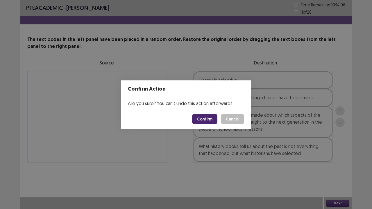
click at [207, 120] on button "Confirm" at bounding box center [204, 119] width 25 height 10
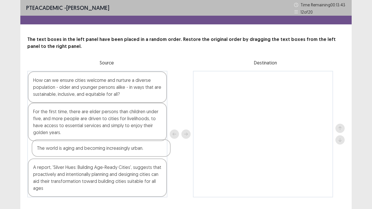
scroll to position [0, 0]
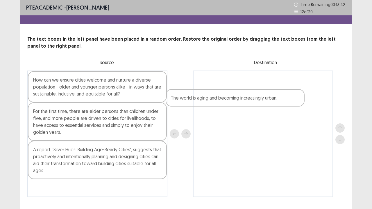
drag, startPoint x: 95, startPoint y: 157, endPoint x: 246, endPoint y: 100, distance: 160.5
click at [246, 100] on div "How can we ensure cities welcome and nurture a diverse population - older and y…" at bounding box center [185, 134] width 317 height 127
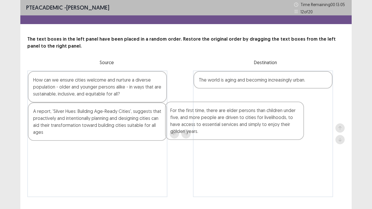
drag, startPoint x: 77, startPoint y: 113, endPoint x: 258, endPoint y: 100, distance: 181.0
click at [258, 100] on div "How can we ensure cities welcome and nurture a diverse population - older and y…" at bounding box center [185, 134] width 317 height 127
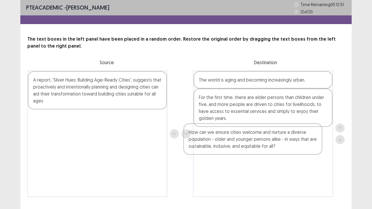
drag, startPoint x: 145, startPoint y: 88, endPoint x: 317, endPoint y: 139, distance: 180.3
click at [317, 139] on div "How can we ensure cities welcome and nurture a diverse population - older and y…" at bounding box center [185, 134] width 317 height 127
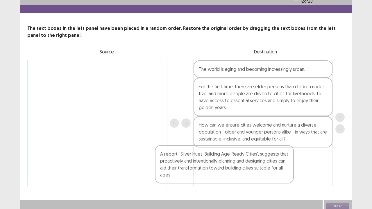
scroll to position [14, 0]
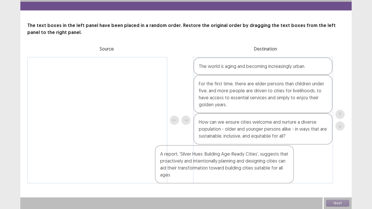
drag, startPoint x: 106, startPoint y: 85, endPoint x: 256, endPoint y: 159, distance: 167.1
click at [256, 159] on div "A report, 'Silver Hues: Building Age-Ready Cities', suggests that proactively a…" at bounding box center [185, 120] width 317 height 127
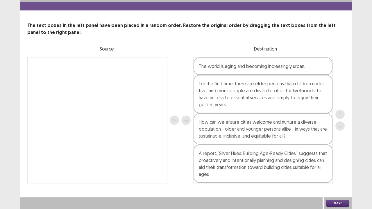
click at [338, 160] on button "Next" at bounding box center [337, 203] width 23 height 7
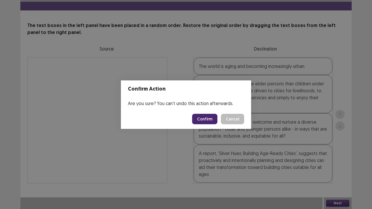
click at [205, 121] on button "Confirm" at bounding box center [204, 119] width 25 height 10
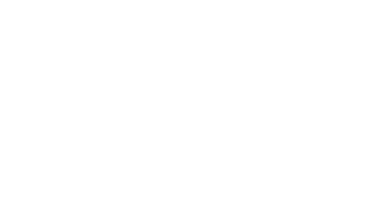
scroll to position [0, 0]
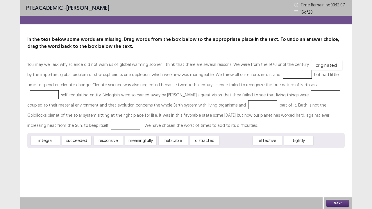
drag, startPoint x: 230, startPoint y: 143, endPoint x: 311, endPoint y: 66, distance: 111.9
click at [73, 141] on div "succeeded" at bounding box center [76, 140] width 29 height 9
drag, startPoint x: 82, startPoint y: 143, endPoint x: 290, endPoint y: 77, distance: 218.3
click at [236, 143] on div "tightly" at bounding box center [235, 140] width 29 height 9
drag, startPoint x: 237, startPoint y: 140, endPoint x: 313, endPoint y: 87, distance: 92.7
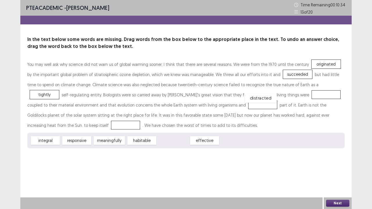
drag, startPoint x: 175, startPoint y: 140, endPoint x: 261, endPoint y: 97, distance: 95.3
click at [307, 97] on div "distracted" at bounding box center [323, 93] width 32 height 10
drag, startPoint x: 47, startPoint y: 139, endPoint x: 226, endPoint y: 109, distance: 181.9
drag, startPoint x: 42, startPoint y: 140, endPoint x: 46, endPoint y: 122, distance: 18.8
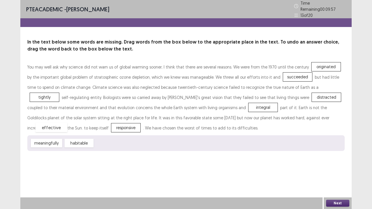
drag, startPoint x: 111, startPoint y: 142, endPoint x: 51, endPoint y: 123, distance: 62.9
click at [340, 160] on button "Next" at bounding box center [337, 203] width 23 height 7
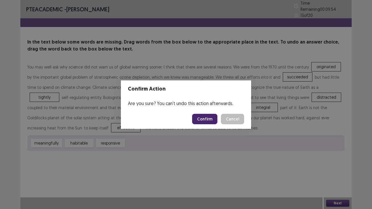
click at [208, 119] on button "Confirm" at bounding box center [204, 119] width 25 height 10
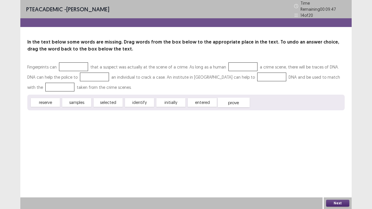
click at [237, 100] on div "prove" at bounding box center [233, 103] width 32 height 10
drag, startPoint x: 233, startPoint y: 102, endPoint x: 78, endPoint y: 64, distance: 160.0
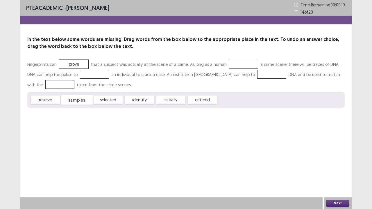
click at [80, 101] on div "samples" at bounding box center [77, 100] width 32 height 10
click at [142, 100] on div "identify" at bounding box center [139, 100] width 32 height 10
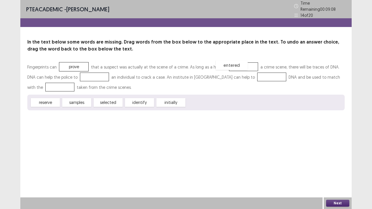
drag, startPoint x: 204, startPoint y: 97, endPoint x: 237, endPoint y: 58, distance: 51.3
drag, startPoint x: 140, startPoint y: 103, endPoint x: 89, endPoint y: 80, distance: 56.5
drag, startPoint x: 86, startPoint y: 75, endPoint x: 237, endPoint y: 77, distance: 151.5
drag, startPoint x: 82, startPoint y: 99, endPoint x: 53, endPoint y: 84, distance: 32.7
drag, startPoint x: 239, startPoint y: 65, endPoint x: 97, endPoint y: 75, distance: 142.3
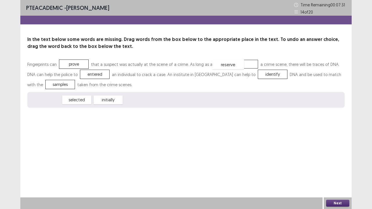
drag, startPoint x: 43, startPoint y: 100, endPoint x: 226, endPoint y: 66, distance: 186.1
click at [336, 160] on button "Next" at bounding box center [337, 203] width 23 height 7
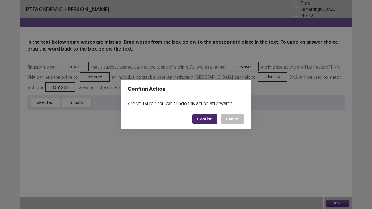
click at [209, 119] on button "Confirm" at bounding box center [204, 119] width 25 height 10
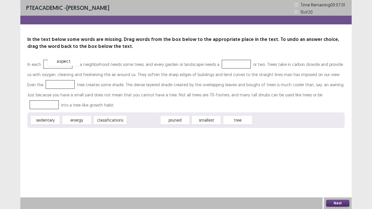
drag, startPoint x: 144, startPoint y: 122, endPoint x: 64, endPoint y: 64, distance: 98.6
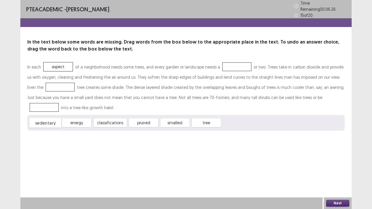
click at [52, 120] on div "sedentary" at bounding box center [45, 123] width 32 height 10
drag, startPoint x: 75, startPoint y: 121, endPoint x: 234, endPoint y: 63, distance: 169.4
drag, startPoint x: 138, startPoint y: 124, endPoint x: 48, endPoint y: 83, distance: 97.9
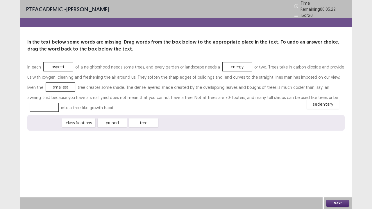
drag, startPoint x: 42, startPoint y: 120, endPoint x: 319, endPoint y: 98, distance: 277.6
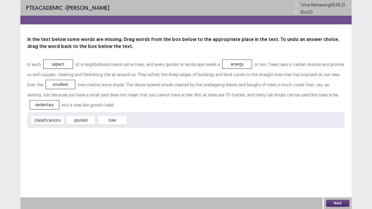
click at [337, 160] on button "Next" at bounding box center [337, 203] width 23 height 7
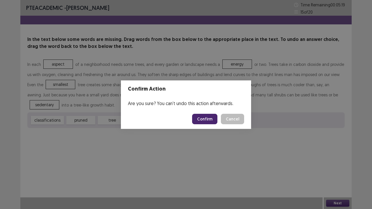
click at [207, 118] on button "Confirm" at bounding box center [204, 119] width 25 height 10
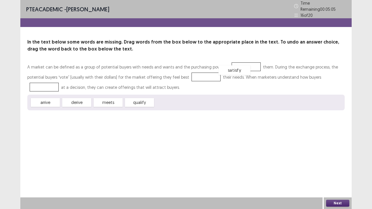
drag, startPoint x: 172, startPoint y: 101, endPoint x: 238, endPoint y: 67, distance: 73.6
drag, startPoint x: 113, startPoint y: 102, endPoint x: 207, endPoint y: 75, distance: 97.6
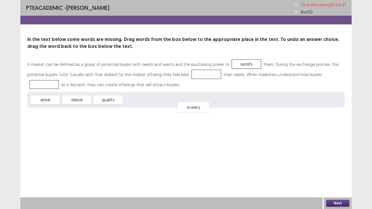
drag, startPoint x: 203, startPoint y: 75, endPoint x: 181, endPoint y: 108, distance: 39.9
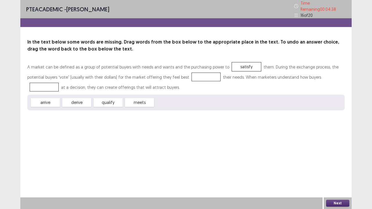
drag, startPoint x: 78, startPoint y: 106, endPoint x: 96, endPoint y: 98, distance: 19.4
click at [96, 98] on div "arrive derive qualify meets" at bounding box center [185, 103] width 317 height 16
drag, startPoint x: 80, startPoint y: 101, endPoint x: 205, endPoint y: 76, distance: 127.6
drag, startPoint x: 51, startPoint y: 101, endPoint x: 51, endPoint y: 86, distance: 15.1
click at [336, 160] on button "Next" at bounding box center [337, 203] width 23 height 7
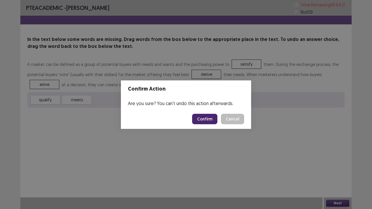
click at [215, 116] on button "Confirm" at bounding box center [204, 119] width 25 height 10
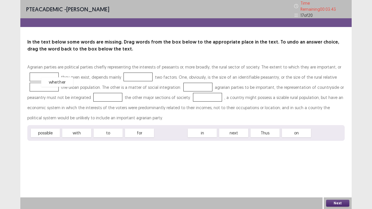
drag, startPoint x: 177, startPoint y: 128, endPoint x: 57, endPoint y: 73, distance: 132.6
drag, startPoint x: 264, startPoint y: 129, endPoint x: 132, endPoint y: 71, distance: 144.5
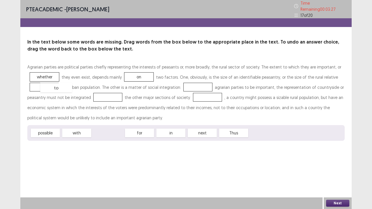
drag, startPoint x: 112, startPoint y: 130, endPoint x: 56, endPoint y: 84, distance: 72.3
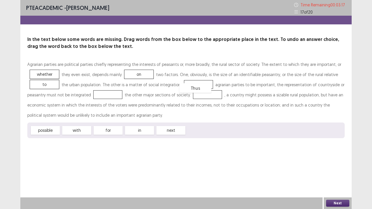
drag, startPoint x: 202, startPoint y: 131, endPoint x: 193, endPoint y: 86, distance: 46.1
drag, startPoint x: 82, startPoint y: 135, endPoint x: 109, endPoint y: 105, distance: 40.7
click at [109, 105] on div "Agrarian parties are political parties chiefly representing the interests of pe…" at bounding box center [185, 98] width 317 height 79
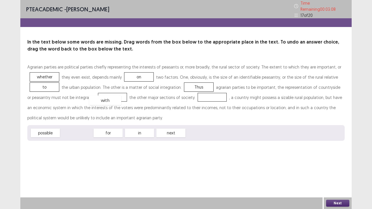
drag, startPoint x: 84, startPoint y: 130, endPoint x: 112, endPoint y: 97, distance: 43.6
drag, startPoint x: 197, startPoint y: 84, endPoint x: 204, endPoint y: 102, distance: 19.0
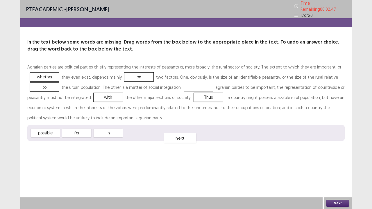
drag, startPoint x: 135, startPoint y: 131, endPoint x: 171, endPoint y: 140, distance: 36.9
click at [171, 140] on div "next" at bounding box center [180, 138] width 32 height 10
drag, startPoint x: 42, startPoint y: 129, endPoint x: 204, endPoint y: 86, distance: 168.1
click at [339, 160] on button "Next" at bounding box center [337, 203] width 23 height 7
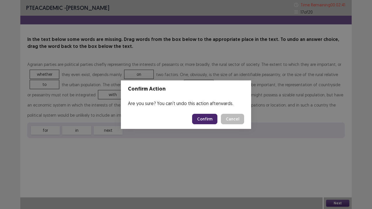
click at [208, 121] on button "Confirm" at bounding box center [204, 119] width 25 height 10
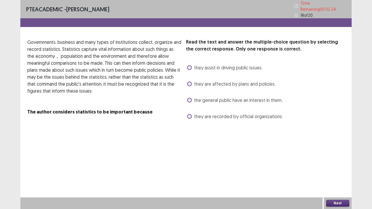
click at [191, 99] on label "the general public have an interest in them." at bounding box center [234, 100] width 95 height 7
click at [334, 160] on button "Next" at bounding box center [337, 203] width 23 height 7
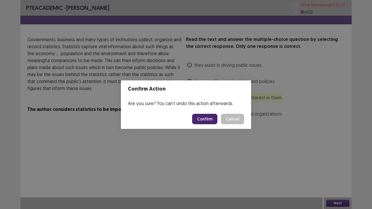
click at [206, 116] on button "Confirm" at bounding box center [204, 119] width 25 height 10
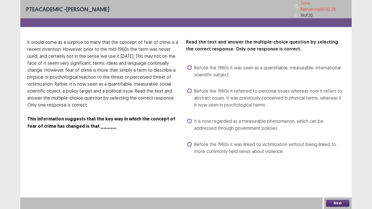
click at [194, 90] on span "Before the 1960s it referred to personal issues whereas now it refers to abstra…" at bounding box center [269, 97] width 150 height 21
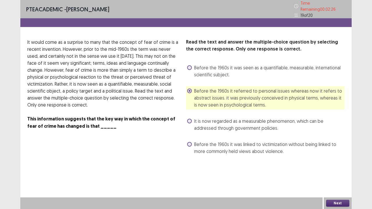
click at [338, 160] on button "Next" at bounding box center [337, 203] width 23 height 7
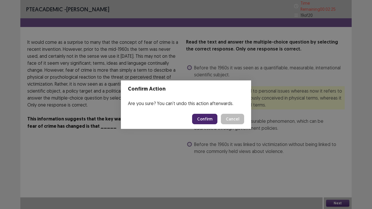
click at [204, 119] on button "Confirm" at bounding box center [204, 119] width 25 height 10
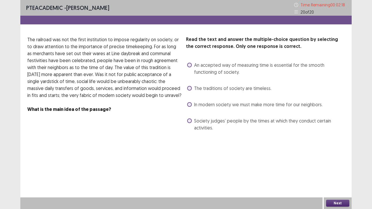
click at [191, 92] on div "The traditions of society are timeless." at bounding box center [228, 88] width 85 height 9
click at [192, 105] on label "In modern society we must make more time for our neighbors." at bounding box center [254, 104] width 135 height 7
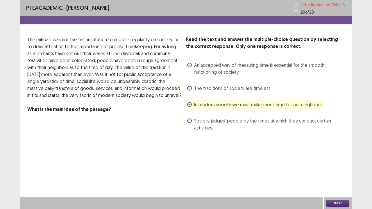
click at [339, 160] on button "Next" at bounding box center [337, 203] width 23 height 7
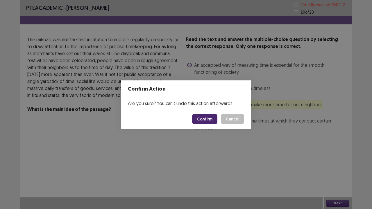
click at [211, 115] on button "Confirm" at bounding box center [204, 119] width 25 height 10
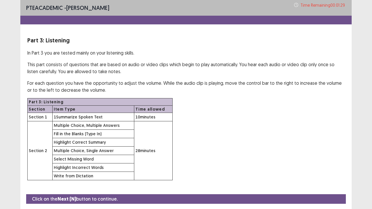
scroll to position [17, 0]
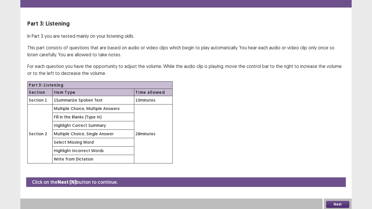
click at [337, 160] on button "Next" at bounding box center [337, 204] width 23 height 7
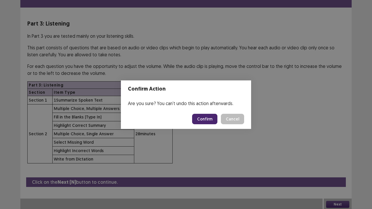
click at [203, 121] on button "Confirm" at bounding box center [204, 119] width 25 height 10
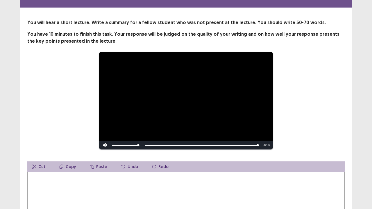
drag, startPoint x: 50, startPoint y: 170, endPoint x: 43, endPoint y: 178, distance: 10.7
click at [43, 160] on div "Cut Copy Paste Undo Redo Total Word Count: 0" at bounding box center [185, 203] width 317 height 85
click at [43, 160] on textarea at bounding box center [185, 204] width 317 height 64
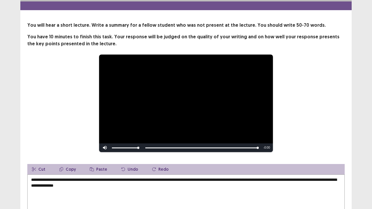
click at [97, 160] on textarea "**********" at bounding box center [185, 206] width 317 height 64
click at [132, 160] on textarea "**********" at bounding box center [185, 206] width 317 height 64
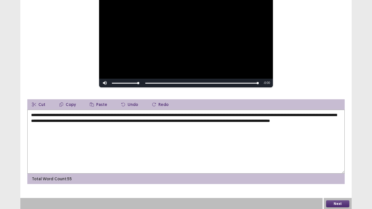
scroll to position [79, 0]
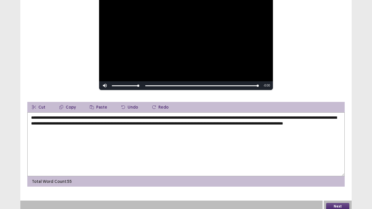
type textarea "**********"
click at [335, 160] on button "Next" at bounding box center [337, 206] width 23 height 7
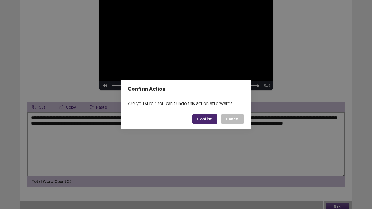
click at [208, 118] on button "Confirm" at bounding box center [204, 119] width 25 height 10
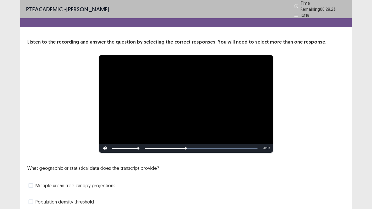
scroll to position [53, 0]
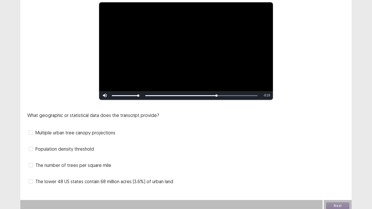
click at [34, 160] on label "The lower 48 US states contain 68 million acres (3.6%) of urban land" at bounding box center [100, 181] width 145 height 7
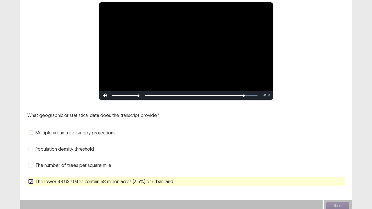
click at [34, 160] on label "The lower 48 US states contain 68 million acres (3.6%) of urban land" at bounding box center [100, 181] width 145 height 7
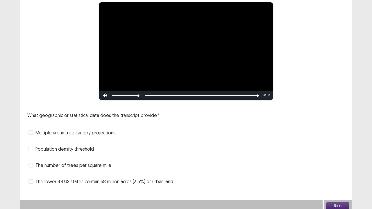
click at [39, 160] on span "The number of trees per square mile" at bounding box center [73, 165] width 76 height 7
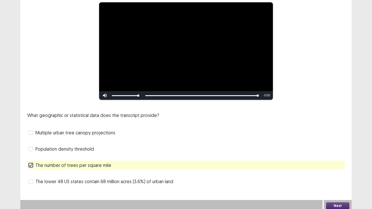
click at [331, 160] on button "Next" at bounding box center [337, 205] width 23 height 7
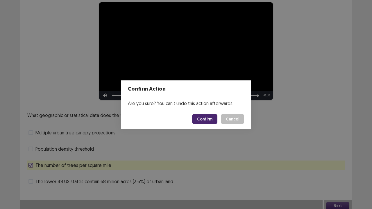
click at [209, 120] on button "Confirm" at bounding box center [204, 119] width 25 height 10
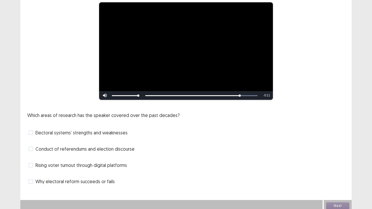
click at [31, 160] on span at bounding box center [30, 165] width 5 height 5
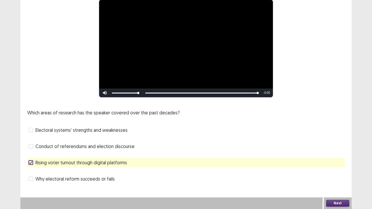
click at [336, 160] on button "Next" at bounding box center [337, 203] width 23 height 7
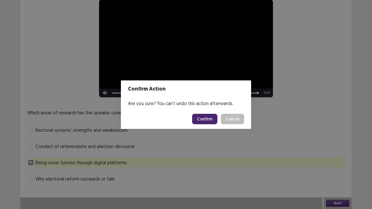
click at [204, 117] on button "Confirm" at bounding box center [204, 119] width 25 height 10
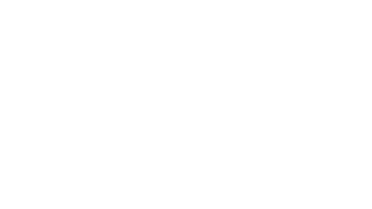
scroll to position [0, 0]
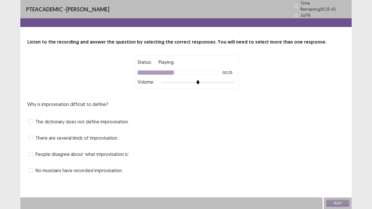
click at [31, 136] on span at bounding box center [30, 138] width 5 height 5
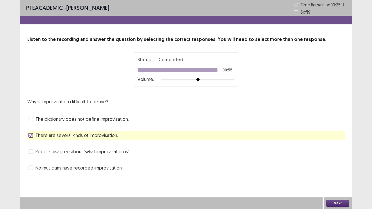
click at [33, 152] on span at bounding box center [30, 151] width 5 height 5
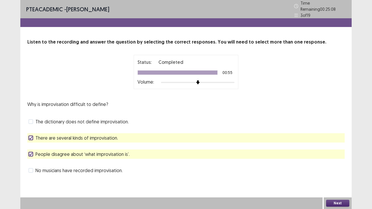
click at [338, 160] on button "Next" at bounding box center [337, 203] width 23 height 7
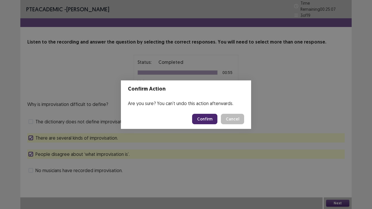
click at [212, 121] on button "Confirm" at bounding box center [204, 119] width 25 height 10
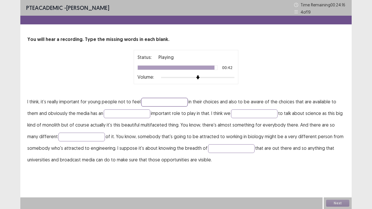
click at [155, 99] on input "text" at bounding box center [164, 102] width 46 height 9
type input "**********"
click at [111, 110] on input "text" at bounding box center [127, 113] width 46 height 9
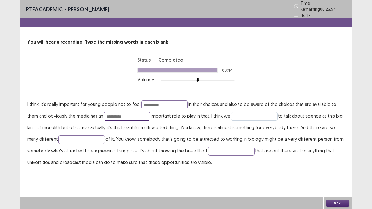
type input "**********"
click at [255, 113] on input "text" at bounding box center [254, 116] width 46 height 9
type input "***"
click at [74, 136] on input "text" at bounding box center [81, 139] width 46 height 9
type input "*******"
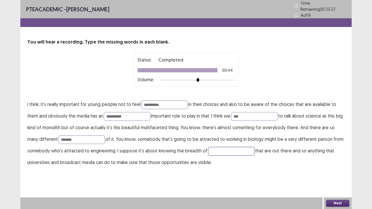
click at [218, 147] on input "text" at bounding box center [231, 151] width 46 height 9
type input "**********"
click at [338, 160] on button "Next" at bounding box center [337, 203] width 23 height 7
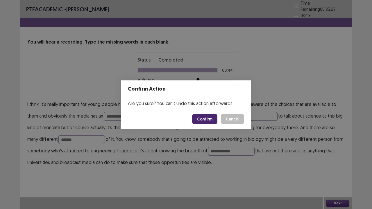
click at [214, 122] on button "Confirm" at bounding box center [204, 119] width 25 height 10
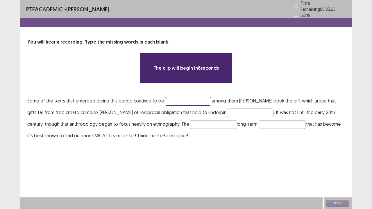
click at [187, 100] on input "text" at bounding box center [188, 101] width 46 height 9
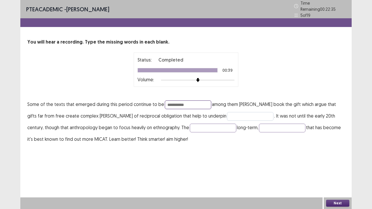
type input "**********"
click at [227, 116] on input "text" at bounding box center [250, 116] width 46 height 9
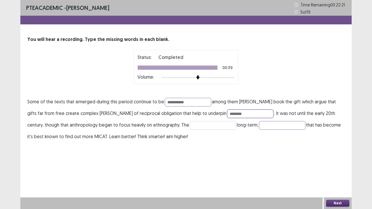
type input "********"
click at [190, 126] on input "text" at bounding box center [213, 125] width 46 height 9
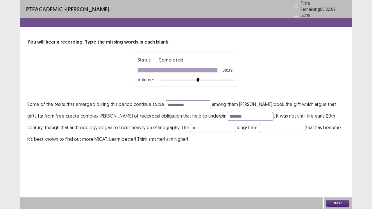
type input "*"
type input "*********"
click at [259, 124] on input "text" at bounding box center [282, 128] width 46 height 9
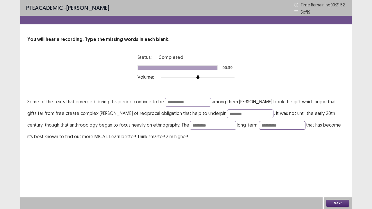
type input "**********"
click at [336, 160] on div "Next" at bounding box center [337, 203] width 28 height 12
click at [336, 160] on button "Next" at bounding box center [337, 203] width 23 height 7
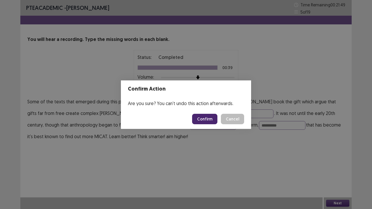
click at [204, 116] on button "Confirm" at bounding box center [204, 119] width 25 height 10
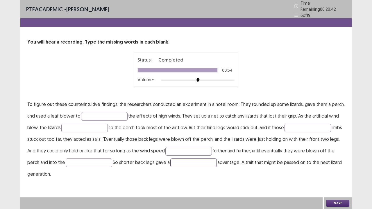
click at [209, 160] on input "text" at bounding box center [193, 162] width 46 height 9
type input "*****"
click at [192, 147] on input "text" at bounding box center [188, 151] width 46 height 9
type input "********"
click at [299, 124] on input "text" at bounding box center [307, 128] width 46 height 9
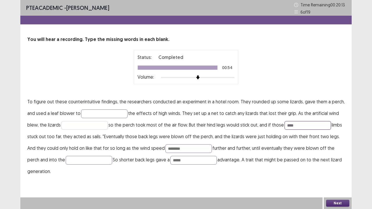
type input "****"
click at [95, 124] on input "text" at bounding box center [84, 125] width 46 height 9
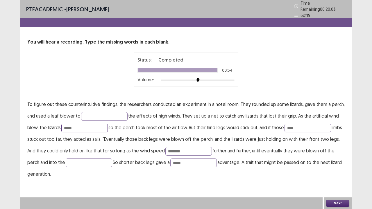
type input "*****"
click at [100, 112] on input "text" at bounding box center [104, 116] width 46 height 9
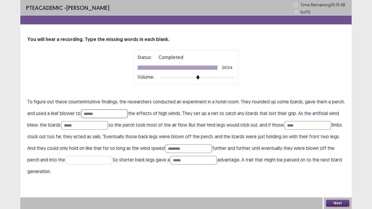
type input "******"
click at [91, 159] on input "text" at bounding box center [89, 160] width 46 height 9
type input "****"
click at [337, 160] on button "Next" at bounding box center [337, 203] width 23 height 7
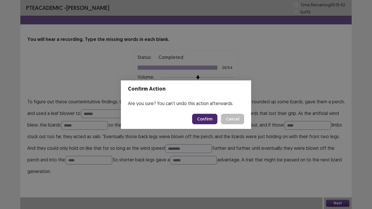
click at [202, 118] on button "Confirm" at bounding box center [204, 119] width 25 height 10
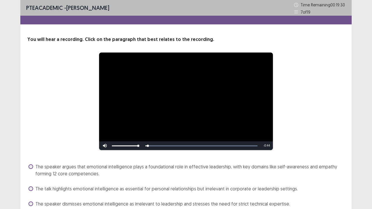
scroll to position [40, 0]
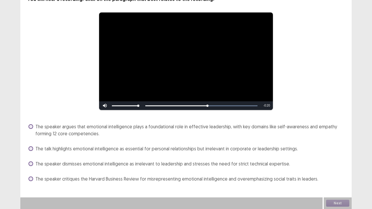
click at [32, 126] on span at bounding box center [30, 126] width 5 height 5
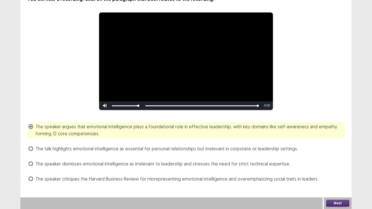
click at [331, 160] on button "Next" at bounding box center [337, 203] width 23 height 7
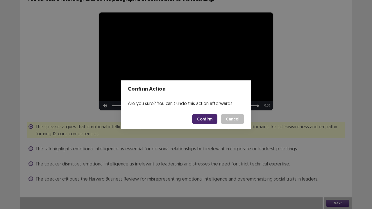
click at [206, 121] on button "Confirm" at bounding box center [204, 119] width 25 height 10
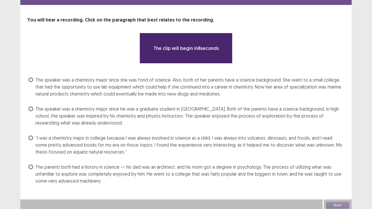
scroll to position [21, 0]
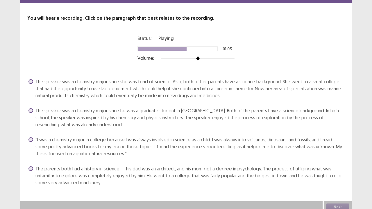
click at [134, 91] on span "The speaker was a chemistry major since she was fond of science. Also, both of …" at bounding box center [189, 88] width 309 height 21
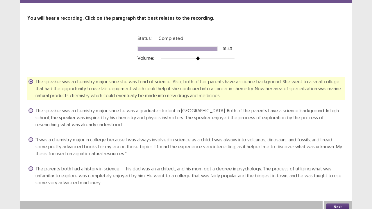
click at [333, 160] on button "Next" at bounding box center [337, 206] width 23 height 7
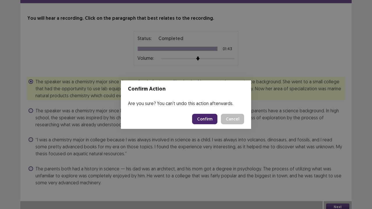
click at [205, 122] on button "Confirm" at bounding box center [204, 119] width 25 height 10
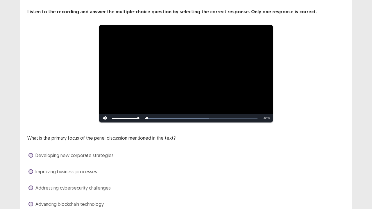
scroll to position [53, 0]
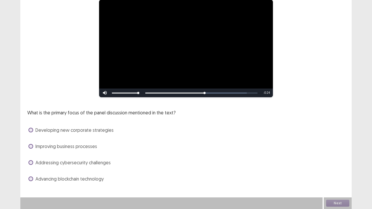
click at [30, 160] on span at bounding box center [30, 162] width 5 height 5
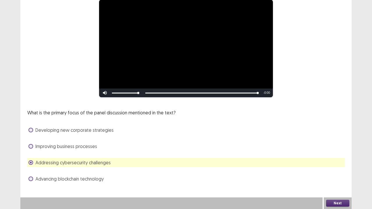
click at [333, 160] on button "Next" at bounding box center [337, 203] width 23 height 7
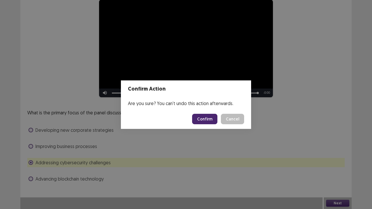
click at [201, 120] on button "Confirm" at bounding box center [204, 119] width 25 height 10
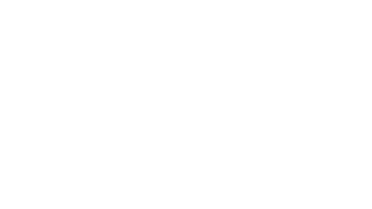
scroll to position [0, 0]
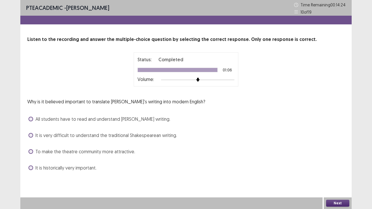
click at [34, 139] on div "It is very difficult to understand the traditional Shakespearean writing." at bounding box center [185, 135] width 317 height 9
click at [33, 134] on label "It is very difficult to understand the traditional Shakespearean writing." at bounding box center [102, 135] width 148 height 7
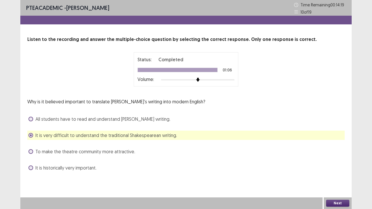
click at [335, 160] on div "Next" at bounding box center [337, 203] width 28 height 12
click at [335, 160] on button "Next" at bounding box center [337, 203] width 23 height 7
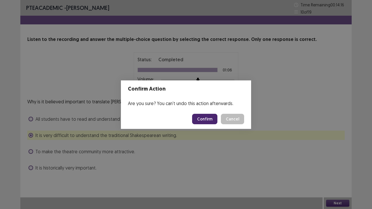
click at [203, 118] on button "Confirm" at bounding box center [204, 119] width 25 height 10
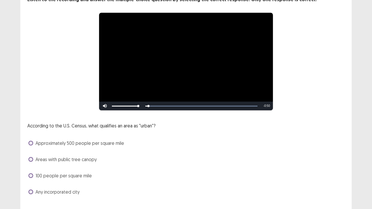
scroll to position [53, 0]
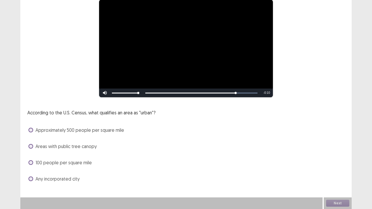
click at [74, 132] on span "Approximately 500 people per square mile" at bounding box center [79, 130] width 89 height 7
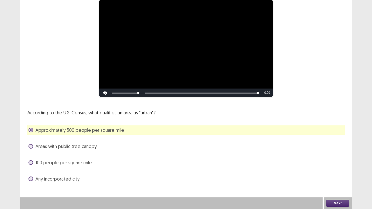
click at [339, 160] on button "Next" at bounding box center [337, 203] width 23 height 7
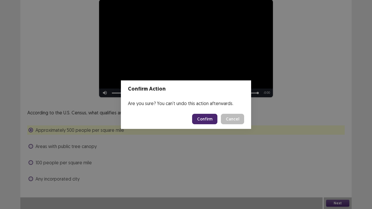
click at [206, 117] on button "Confirm" at bounding box center [204, 119] width 25 height 10
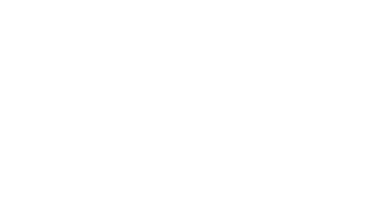
scroll to position [0, 0]
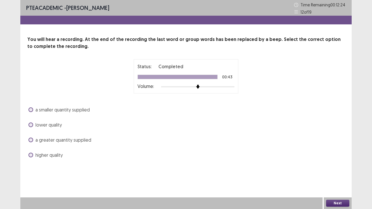
click at [67, 140] on span "a greater quantity supplied" at bounding box center [63, 139] width 56 height 7
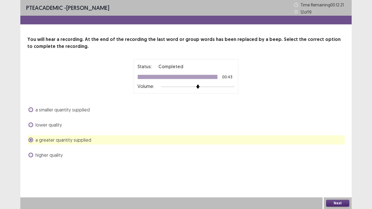
click at [335, 160] on button "Next" at bounding box center [337, 203] width 23 height 7
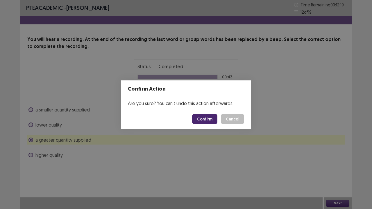
click at [204, 117] on button "Confirm" at bounding box center [204, 119] width 25 height 10
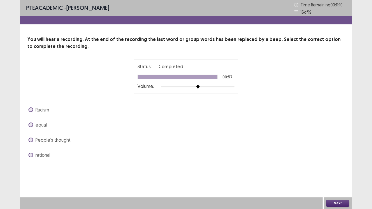
click at [33, 124] on span at bounding box center [30, 124] width 5 height 5
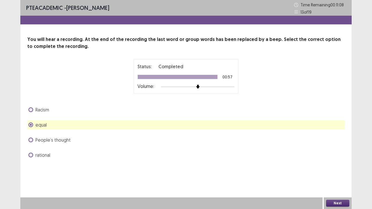
click at [338, 160] on button "Next" at bounding box center [337, 203] width 23 height 7
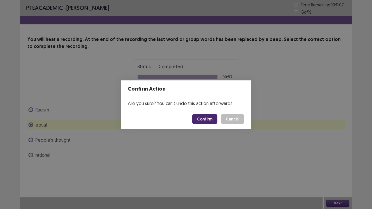
click at [208, 116] on button "Confirm" at bounding box center [204, 119] width 25 height 10
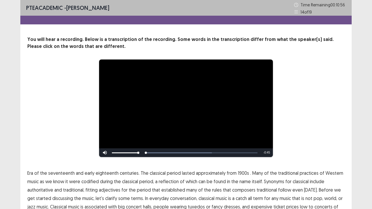
scroll to position [35, 0]
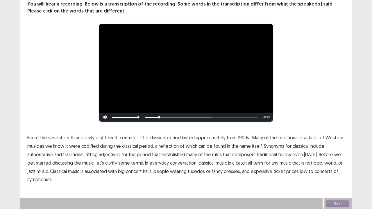
click at [240, 137] on span "1900s" at bounding box center [242, 137] width 11 height 7
click at [261, 154] on span "traditional" at bounding box center [266, 154] width 20 height 7
click at [300, 172] on span "low" at bounding box center [304, 171] width 8 height 7
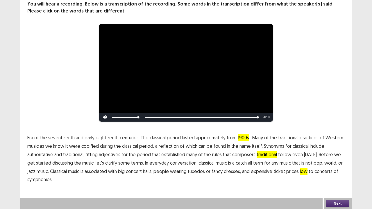
click at [333, 205] on button "Next" at bounding box center [337, 203] width 23 height 7
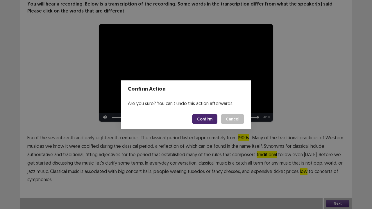
click at [208, 120] on button "Confirm" at bounding box center [204, 119] width 25 height 10
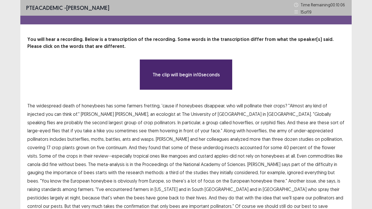
scroll to position [35, 0]
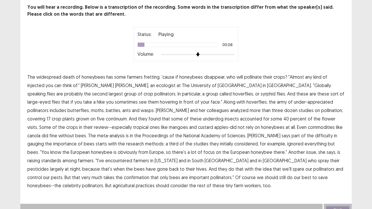
click at [44, 82] on span "injected" at bounding box center [35, 85] width 17 height 7
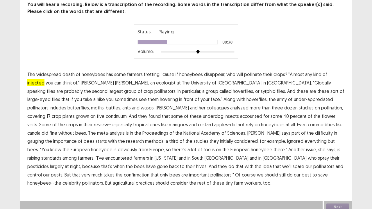
click at [127, 113] on span "continuum." at bounding box center [117, 116] width 22 height 7
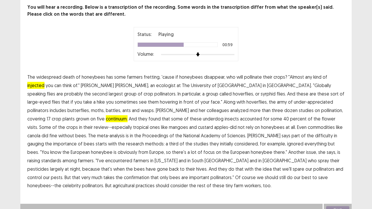
click at [44, 140] on span "gauging" at bounding box center [35, 143] width 17 height 7
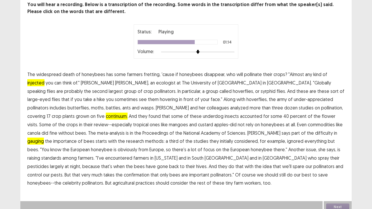
click at [61, 154] on span "standards" at bounding box center [51, 157] width 20 height 7
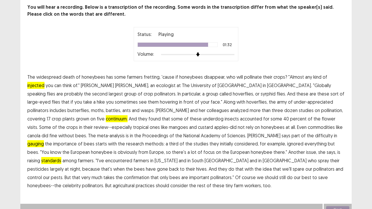
click at [149, 174] on span "confirmation" at bounding box center [137, 177] width 26 height 7
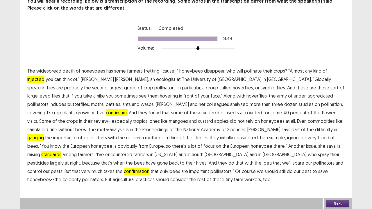
scroll to position [38, 0]
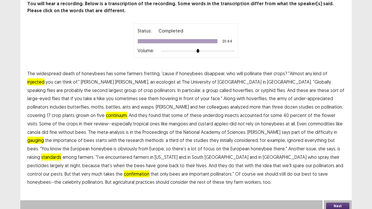
click at [339, 203] on button "Next" at bounding box center [337, 206] width 23 height 7
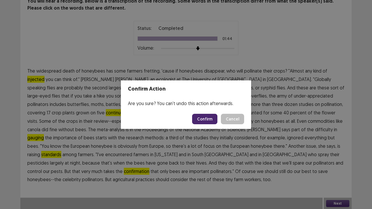
click at [235, 120] on button "Cancel" at bounding box center [232, 119] width 23 height 10
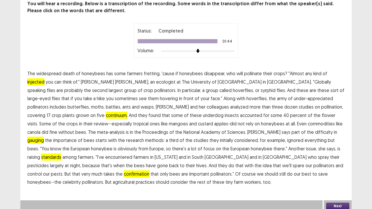
click at [337, 203] on button "Next" at bounding box center [337, 206] width 23 height 7
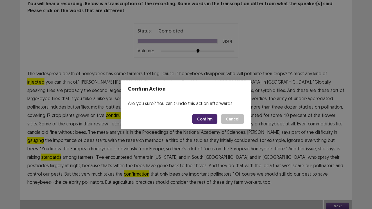
click at [211, 121] on button "Confirm" at bounding box center [204, 119] width 25 height 10
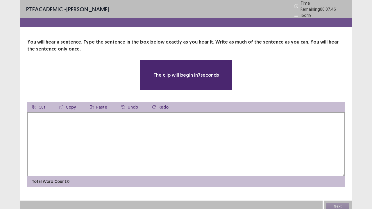
click at [133, 134] on textarea at bounding box center [185, 144] width 317 height 64
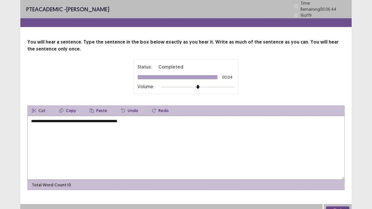
click at [154, 119] on textarea "**********" at bounding box center [185, 148] width 317 height 64
type textarea "**********"
click at [336, 206] on button "Next" at bounding box center [337, 209] width 23 height 7
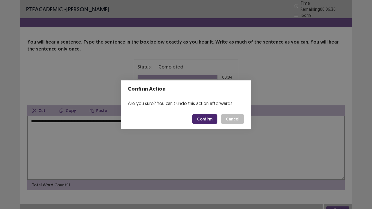
click at [207, 120] on button "Confirm" at bounding box center [204, 119] width 25 height 10
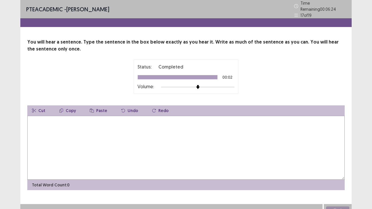
click at [113, 130] on textarea at bounding box center [185, 148] width 317 height 64
type textarea "**********"
click at [340, 207] on button "Next" at bounding box center [337, 209] width 23 height 7
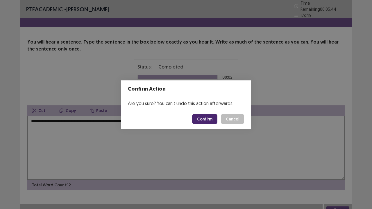
click at [208, 117] on button "Confirm" at bounding box center [204, 119] width 25 height 10
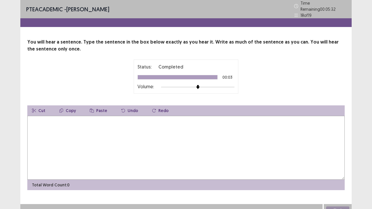
click at [163, 124] on textarea at bounding box center [185, 148] width 317 height 64
click at [104, 120] on textarea "**********" at bounding box center [185, 148] width 317 height 64
click at [103, 119] on textarea "**********" at bounding box center [185, 148] width 317 height 64
click at [40, 120] on textarea "**********" at bounding box center [185, 148] width 317 height 64
type textarea "**********"
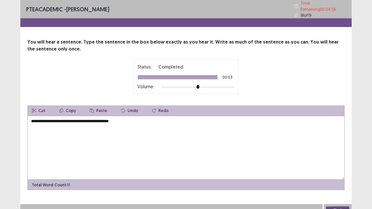
click at [335, 206] on button "Next" at bounding box center [337, 209] width 23 height 7
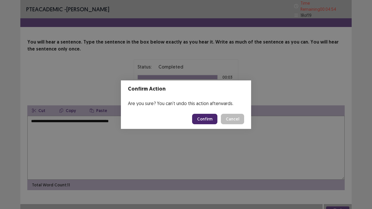
click at [210, 116] on button "Confirm" at bounding box center [204, 119] width 25 height 10
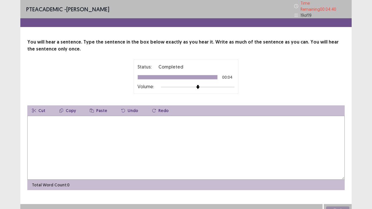
click at [177, 120] on textarea at bounding box center [185, 148] width 317 height 64
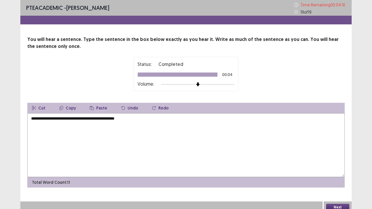
click at [91, 118] on textarea "**********" at bounding box center [185, 145] width 317 height 64
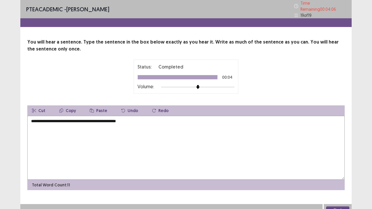
click at [141, 119] on textarea "**********" at bounding box center [185, 148] width 317 height 64
type textarea "**********"
click at [337, 206] on button "Next" at bounding box center [337, 209] width 23 height 7
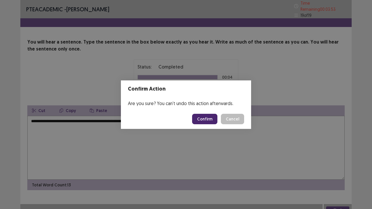
click at [208, 122] on button "Confirm" at bounding box center [204, 119] width 25 height 10
